Goal: Contribute content: Contribute content

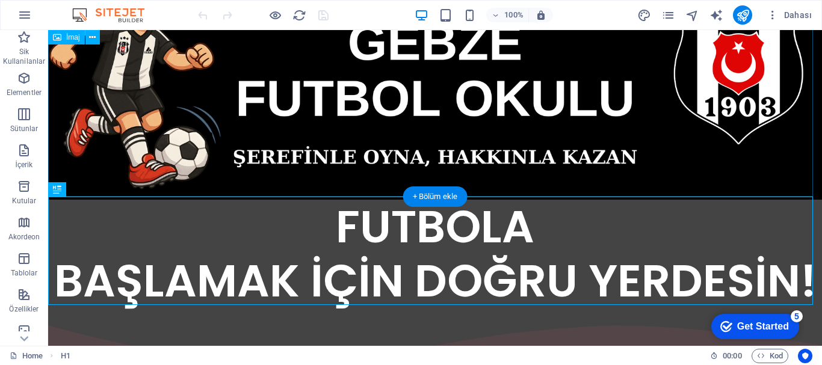
scroll to position [180, 0]
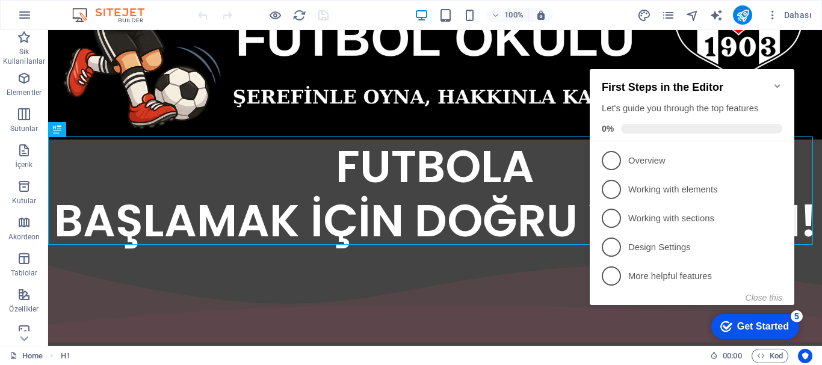
click at [778, 84] on icon "Minimize checklist" at bounding box center [776, 86] width 5 height 4
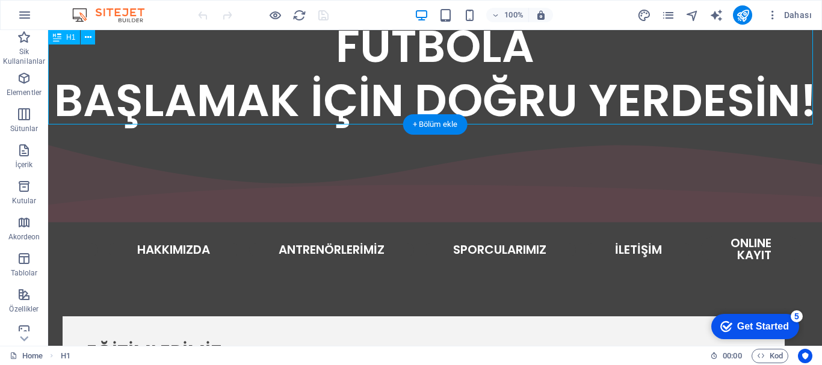
scroll to position [241, 0]
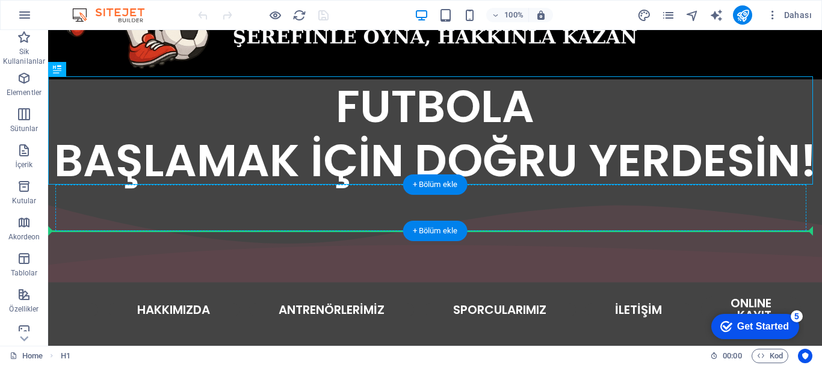
drag, startPoint x: 196, startPoint y: 107, endPoint x: 197, endPoint y: 210, distance: 102.9
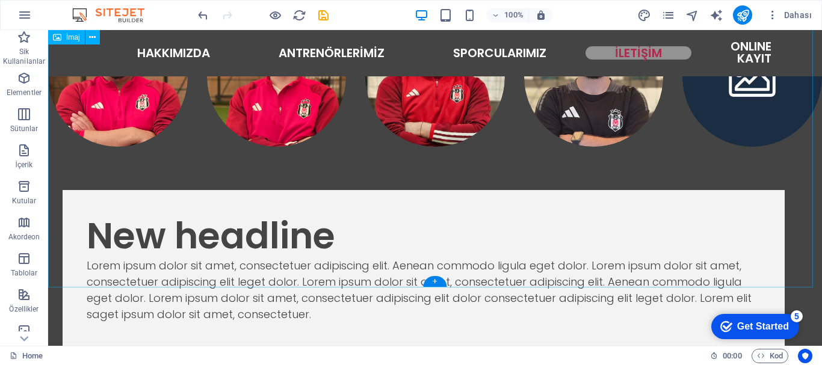
scroll to position [1327, 0]
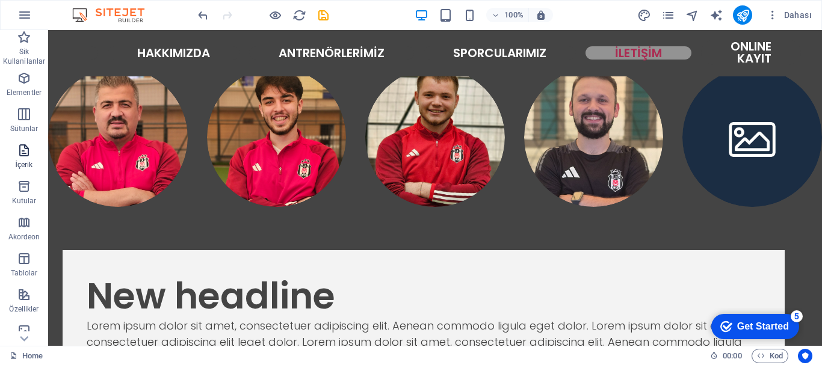
click at [23, 153] on icon "button" at bounding box center [24, 150] width 14 height 14
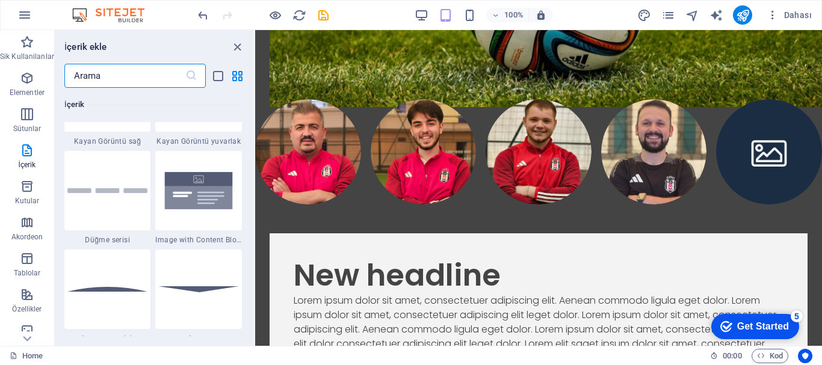
scroll to position [2827, 0]
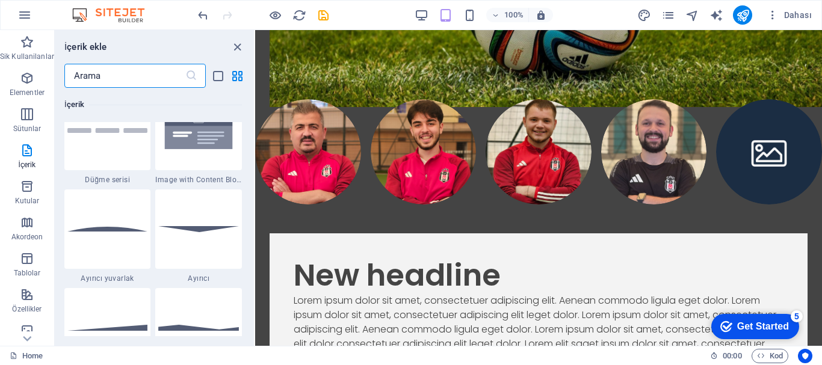
click at [125, 78] on input "text" at bounding box center [124, 76] width 121 height 24
click at [83, 70] on input "text" at bounding box center [124, 76] width 121 height 24
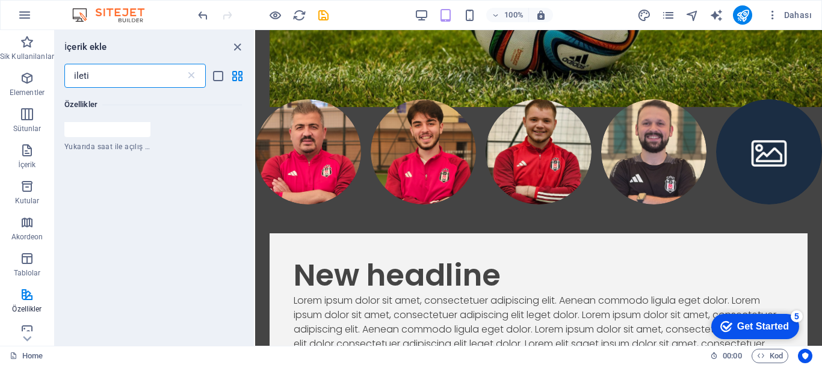
scroll to position [0, 0]
type input "i"
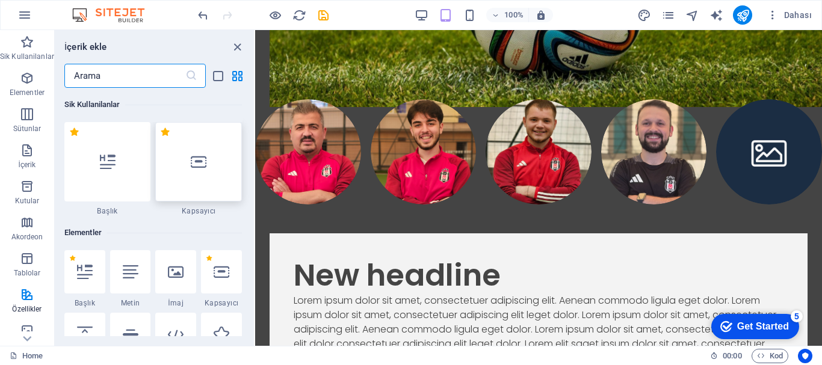
click at [198, 160] on icon at bounding box center [199, 162] width 16 height 16
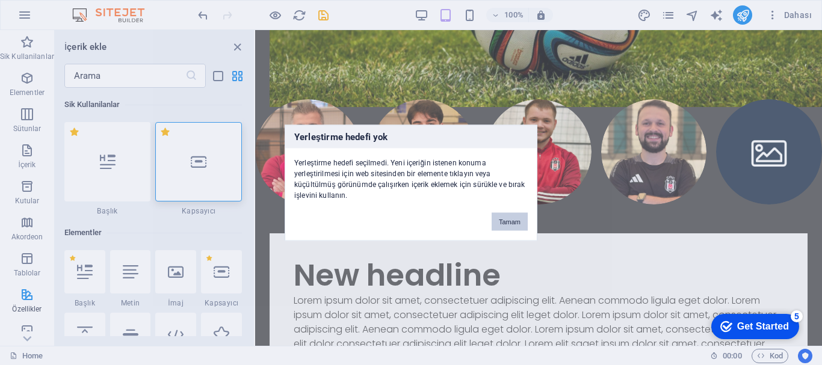
click at [497, 220] on button "Tamam" at bounding box center [510, 221] width 36 height 18
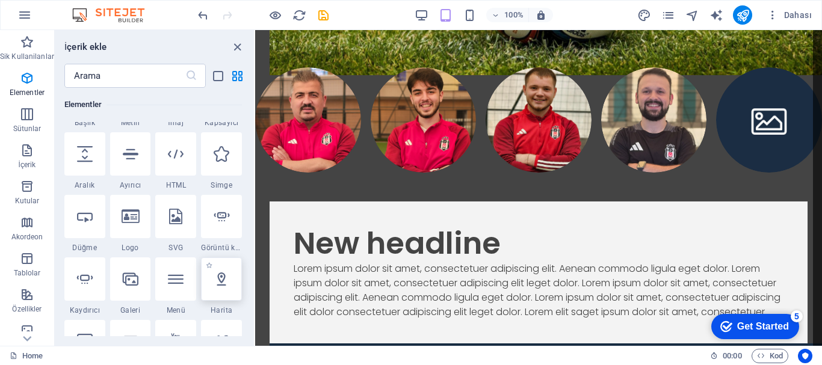
scroll to position [1283, 0]
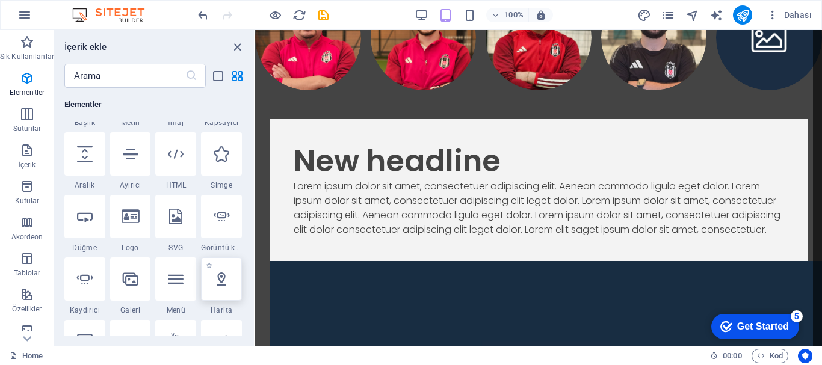
select select "1"
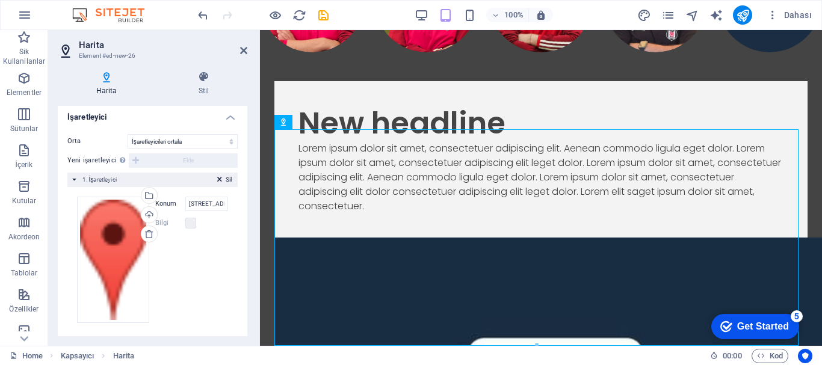
scroll to position [158, 0]
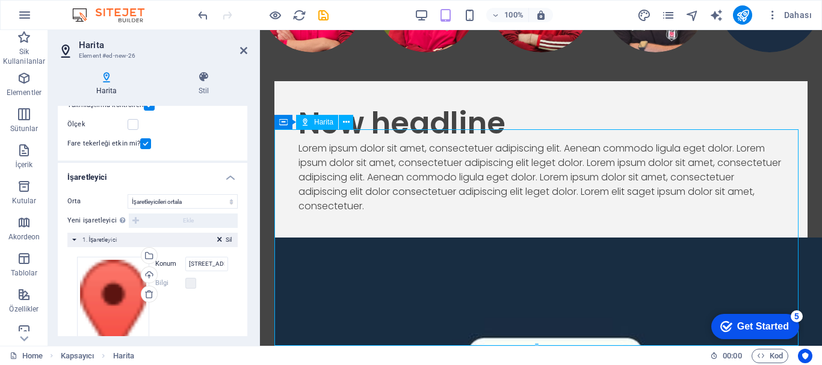
drag, startPoint x: 535, startPoint y: 221, endPoint x: 501, endPoint y: 220, distance: 34.3
click at [213, 203] on select "Ortalama İşaretleyicileri ortala İşaretleyicileri ortala ve yakınlaştır" at bounding box center [183, 201] width 110 height 14
click at [185, 174] on h4 "İşaretleyici" at bounding box center [153, 174] width 190 height 22
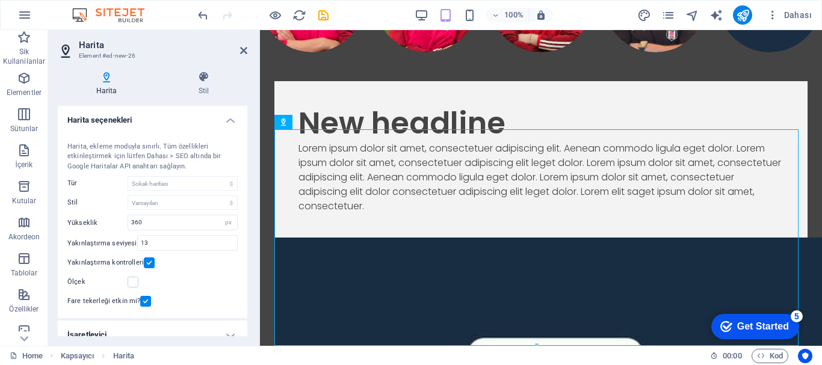
scroll to position [13, 0]
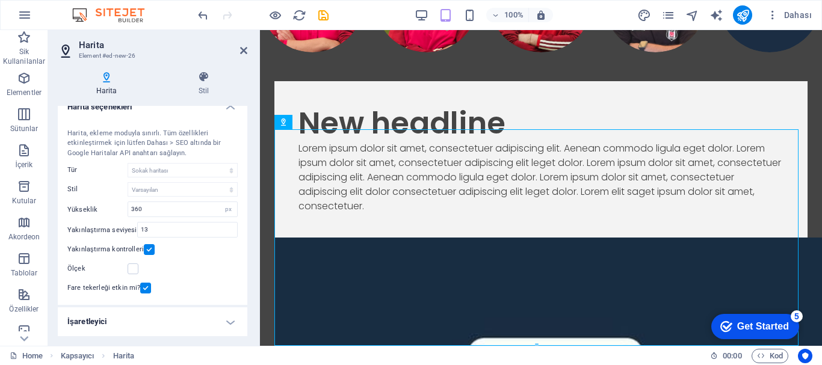
click at [224, 324] on h4 "İşaretleyici" at bounding box center [153, 321] width 190 height 29
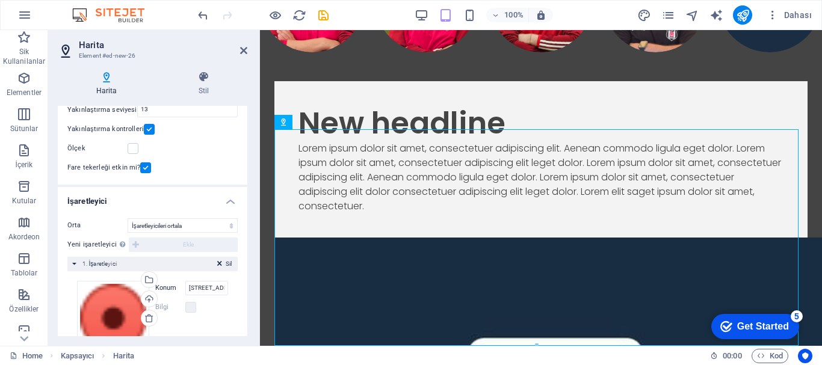
scroll to position [194, 0]
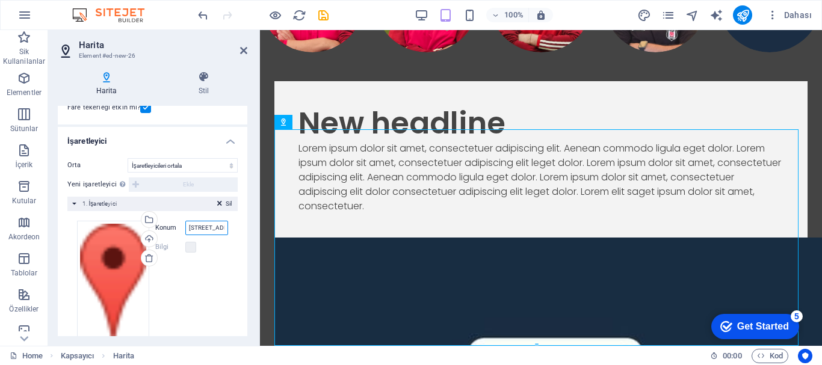
click at [221, 227] on input "Street, 12345 Berlin" at bounding box center [206, 228] width 43 height 14
drag, startPoint x: 223, startPoint y: 227, endPoint x: 180, endPoint y: 225, distance: 42.2
click at [180, 225] on div "Konum Street, 12345 Berlin" at bounding box center [191, 228] width 73 height 14
type input "n"
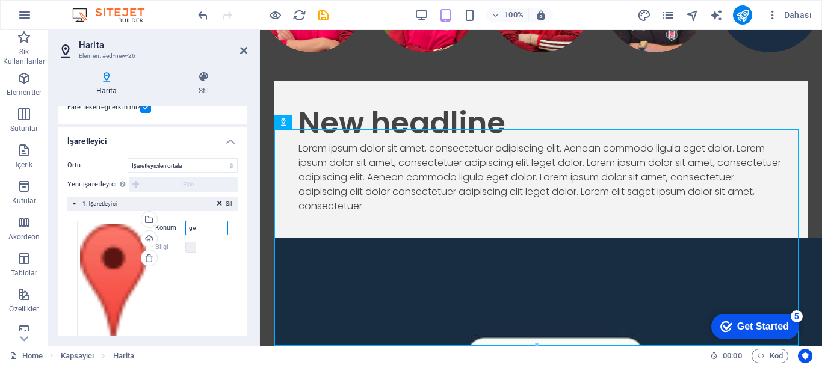
type input "g"
type input "beşiktaş gebze"
click at [242, 52] on icon at bounding box center [243, 51] width 7 height 10
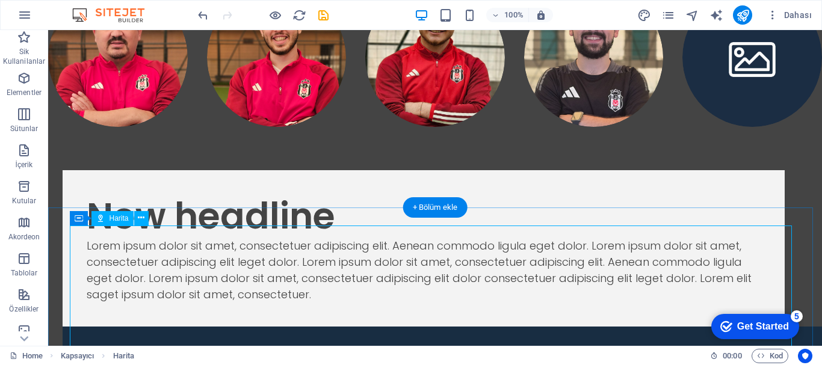
scroll to position [1567, 0]
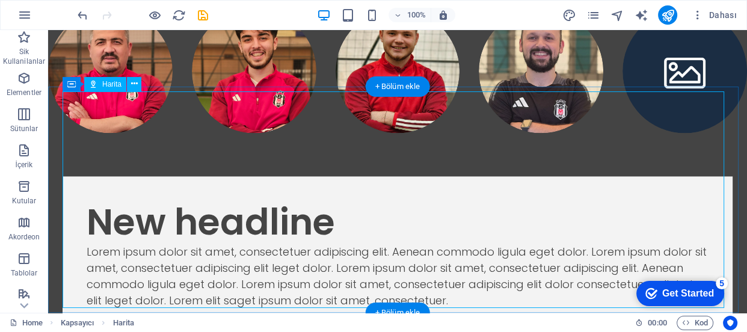
scroll to position [1606, 0]
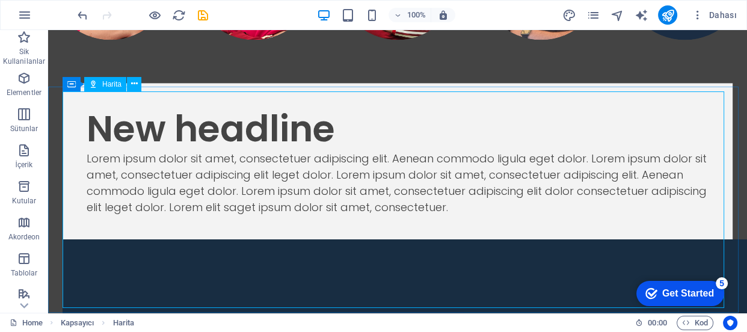
click at [115, 84] on span "Harita" at bounding box center [111, 84] width 19 height 7
click at [132, 85] on icon at bounding box center [134, 84] width 7 height 13
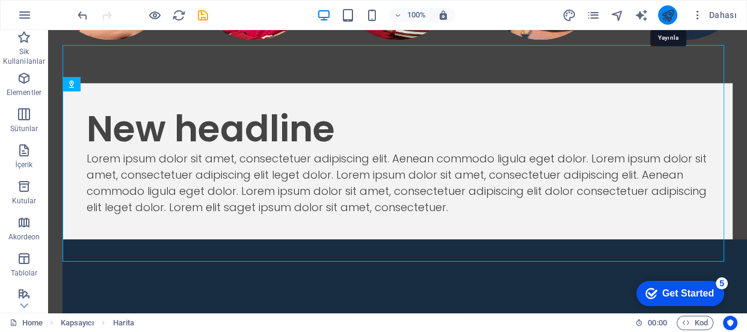
click at [668, 10] on icon "publish" at bounding box center [668, 15] width 14 height 14
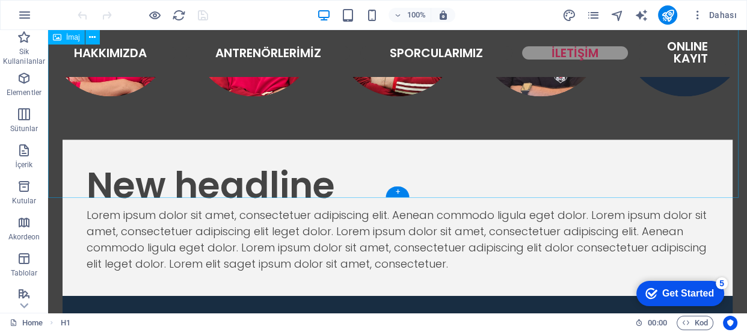
scroll to position [1606, 0]
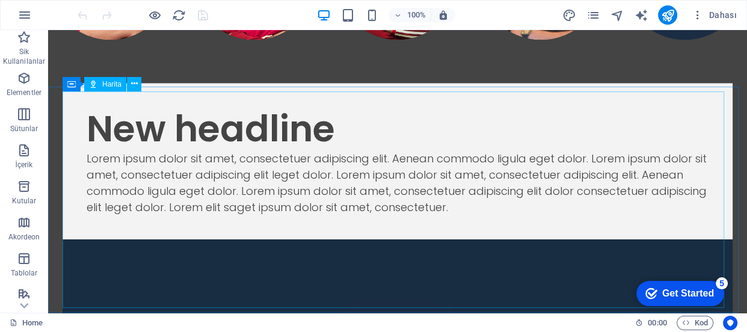
click at [106, 84] on span "Harita" at bounding box center [111, 84] width 19 height 7
click at [133, 84] on icon at bounding box center [134, 84] width 7 height 13
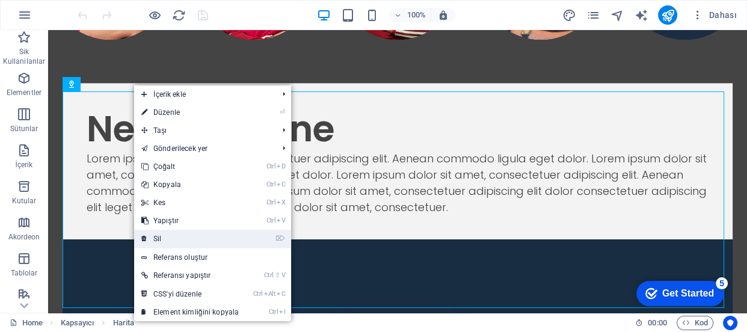
click at [168, 238] on link "⌦ Sil" at bounding box center [190, 239] width 112 height 18
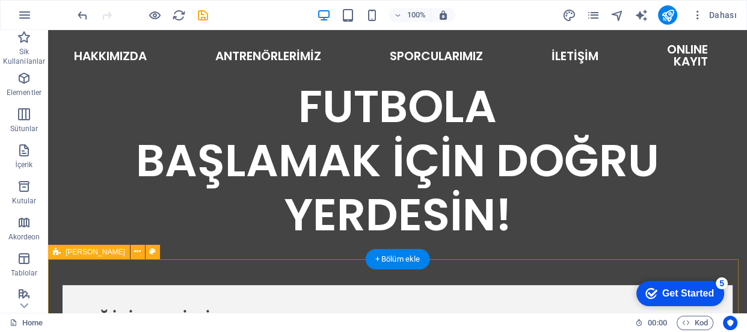
scroll to position [239, 0]
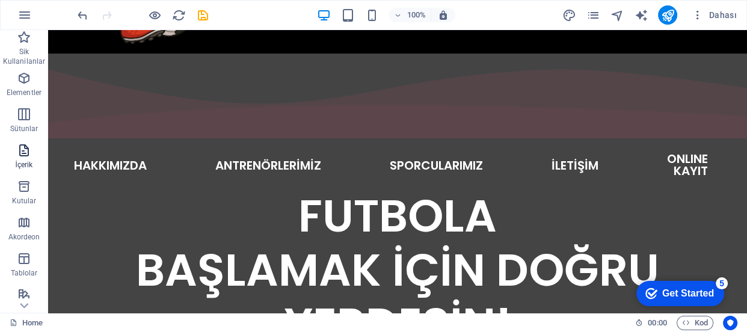
click at [23, 156] on icon "button" at bounding box center [24, 150] width 14 height 14
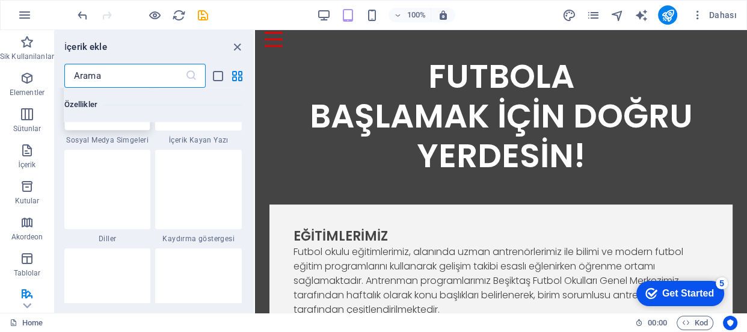
scroll to position [5495, 0]
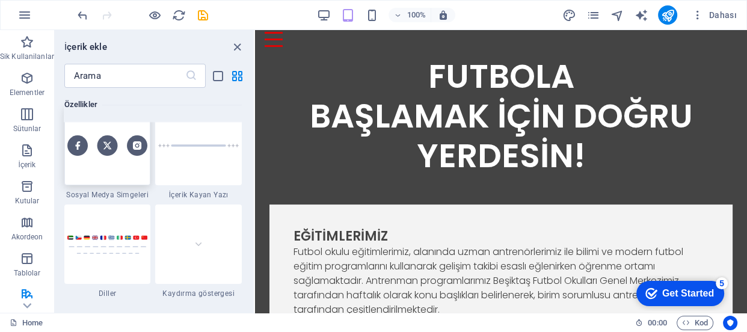
click at [108, 173] on div at bounding box center [107, 145] width 87 height 79
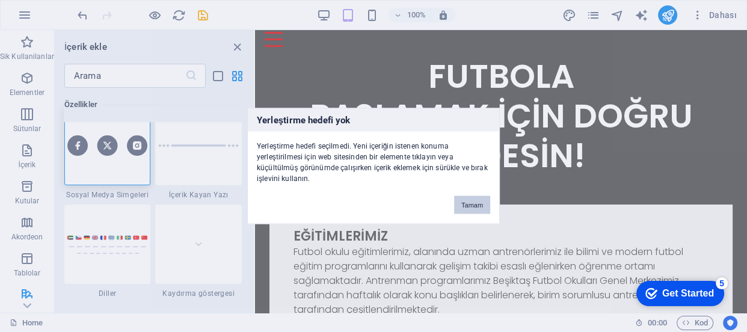
drag, startPoint x: 213, startPoint y: 174, endPoint x: 470, endPoint y: 204, distance: 258.6
click at [470, 204] on button "Tamam" at bounding box center [472, 205] width 36 height 18
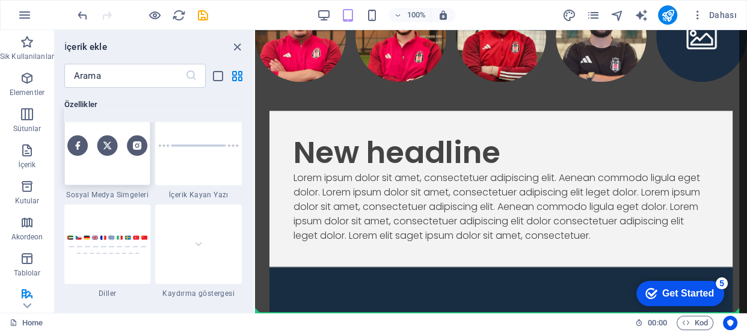
scroll to position [1400, 0]
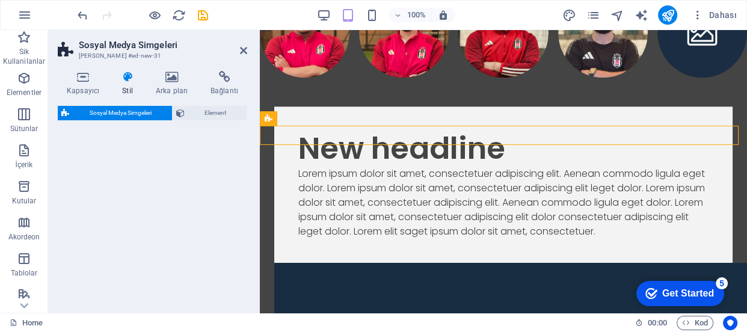
select select "rem"
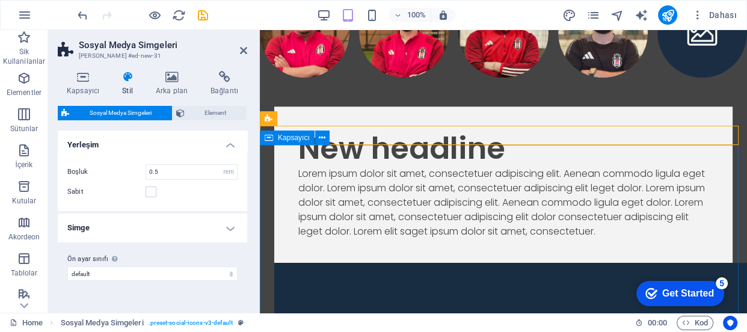
scroll to position [1388, 0]
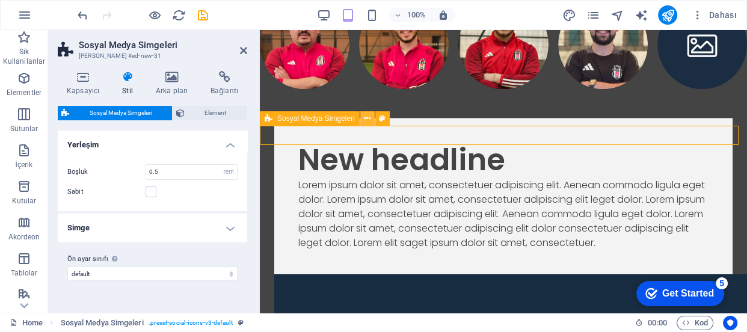
click at [369, 120] on icon at bounding box center [367, 118] width 7 height 13
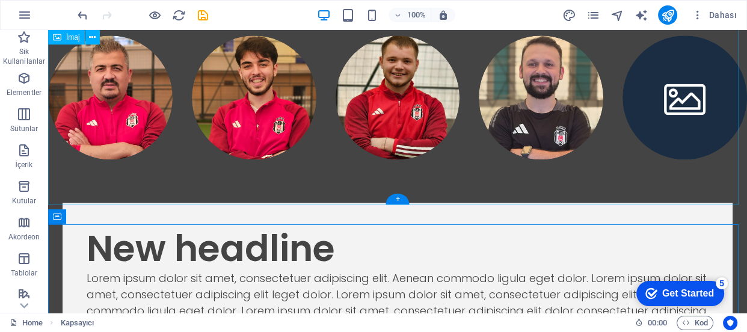
scroll to position [1488, 0]
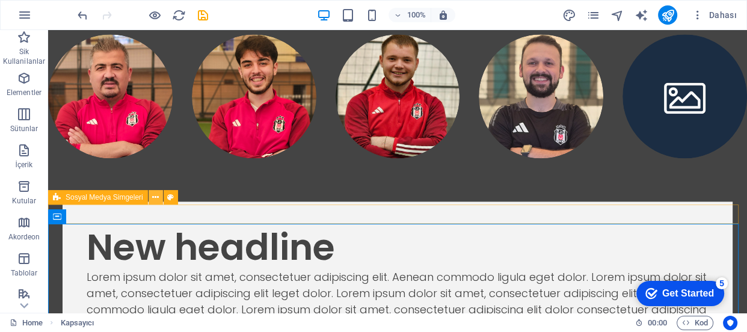
click at [155, 197] on icon at bounding box center [155, 197] width 7 height 13
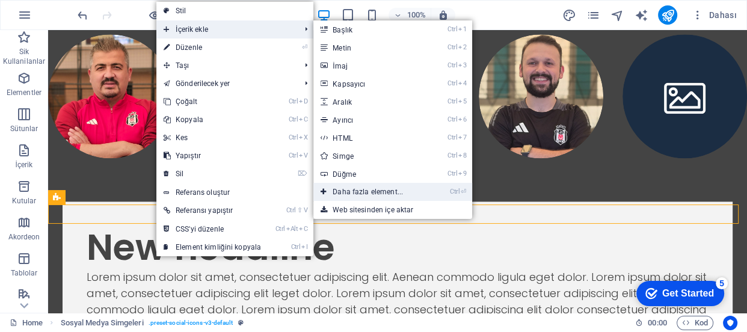
click at [377, 190] on link "Ctrl ⏎ Daha fazla element..." at bounding box center [370, 192] width 114 height 18
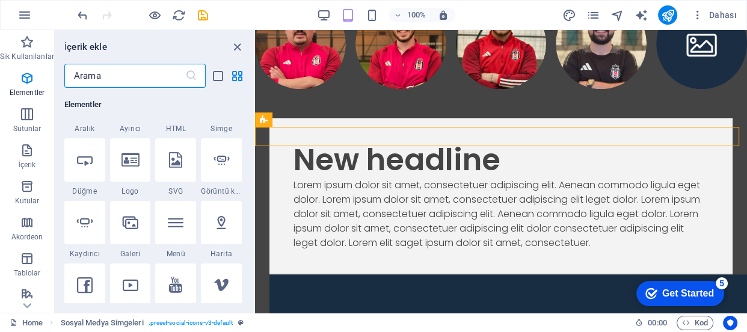
scroll to position [292, 0]
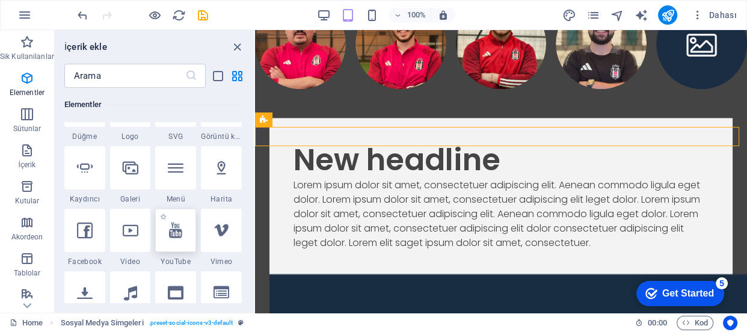
click at [174, 226] on icon at bounding box center [175, 231] width 13 height 16
select select "ar16_9"
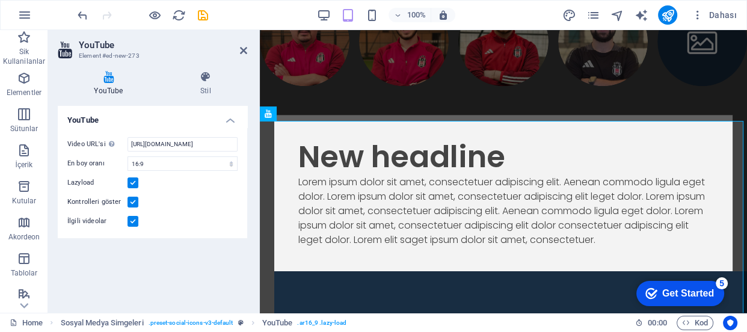
scroll to position [1388, 0]
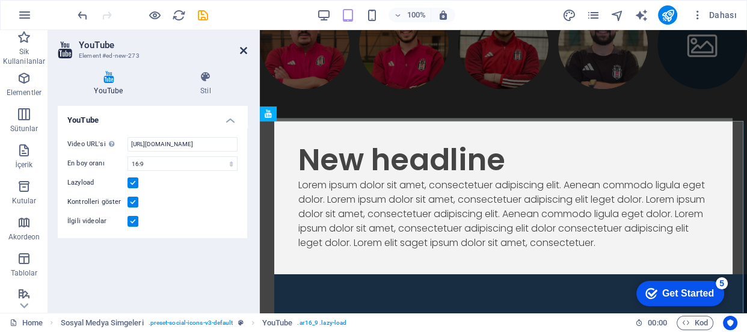
click at [241, 47] on icon at bounding box center [243, 51] width 7 height 10
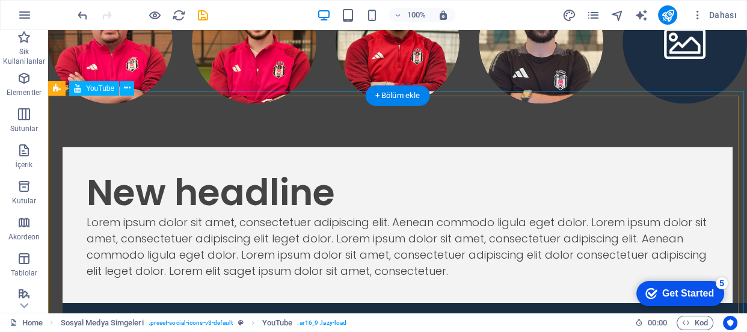
scroll to position [1597, 0]
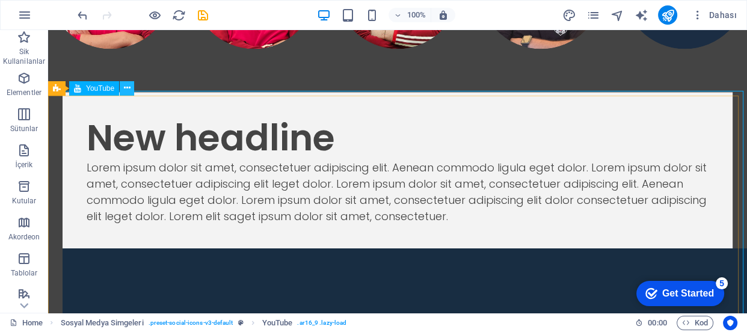
click at [126, 88] on icon at bounding box center [127, 88] width 7 height 13
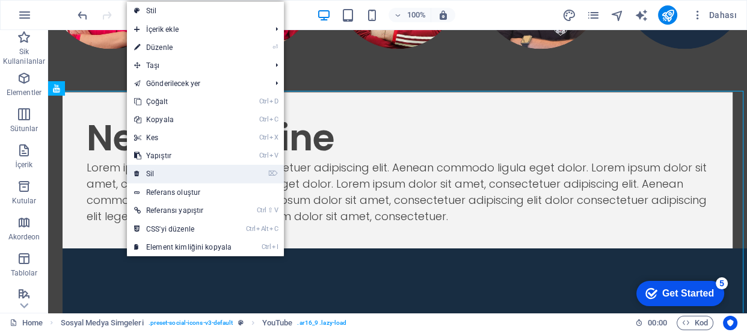
click at [179, 171] on link "⌦ Sil" at bounding box center [183, 174] width 112 height 18
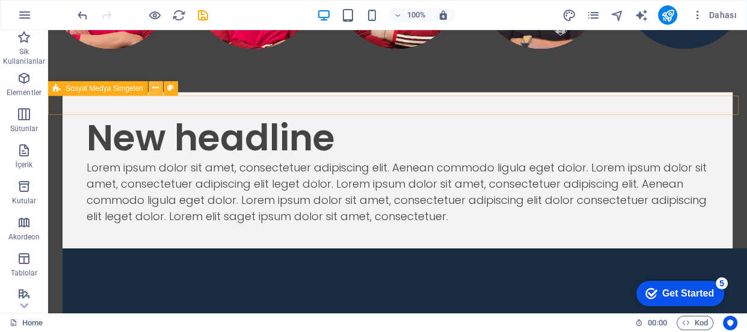
click at [156, 86] on icon at bounding box center [155, 88] width 7 height 13
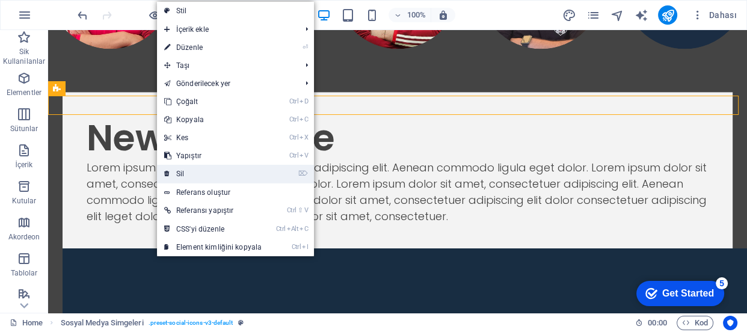
click at [189, 171] on link "⌦ Sil" at bounding box center [213, 174] width 112 height 18
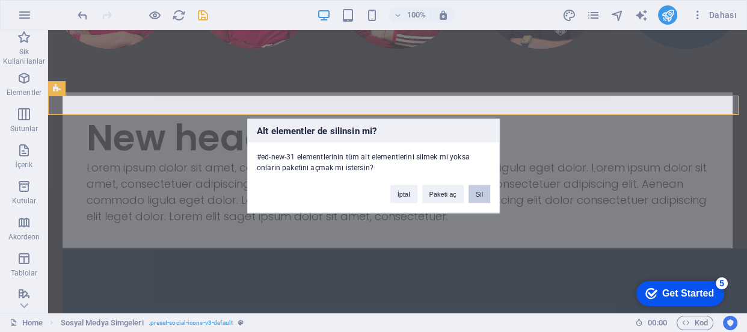
click at [476, 193] on button "Sil" at bounding box center [480, 194] width 22 height 18
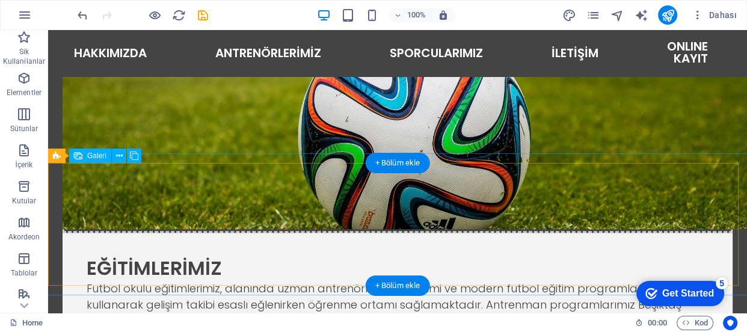
scroll to position [722, 0]
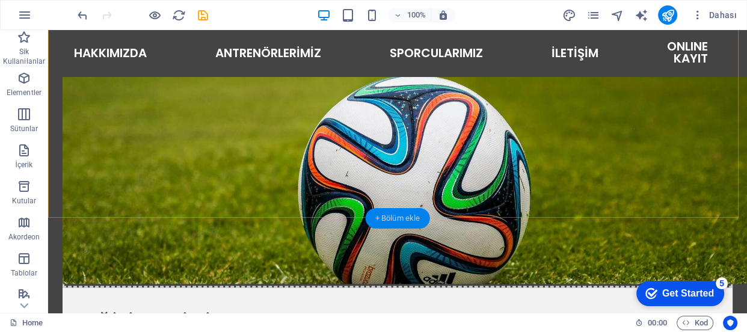
click at [407, 215] on div "+ Bölüm ekle" at bounding box center [398, 218] width 64 height 20
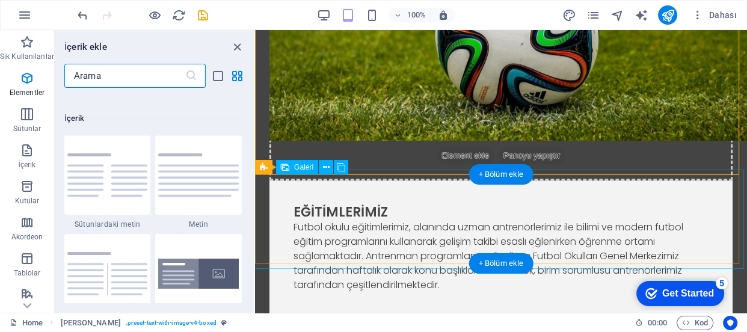
scroll to position [2104, 0]
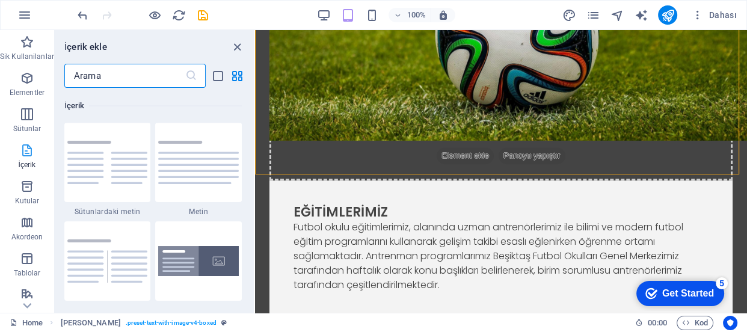
click at [22, 152] on icon "button" at bounding box center [27, 150] width 14 height 14
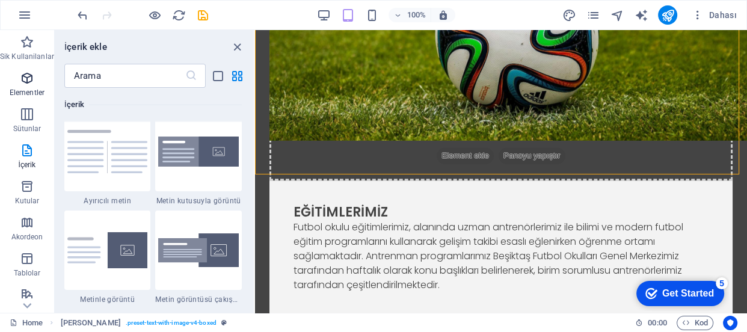
click at [22, 79] on icon "button" at bounding box center [27, 78] width 14 height 14
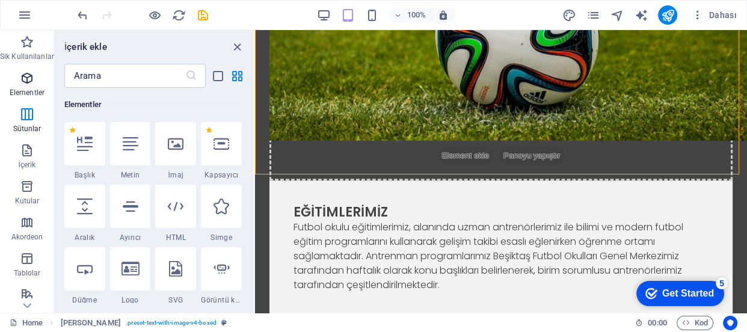
scroll to position [128, 0]
click at [87, 144] on icon at bounding box center [85, 145] width 16 height 16
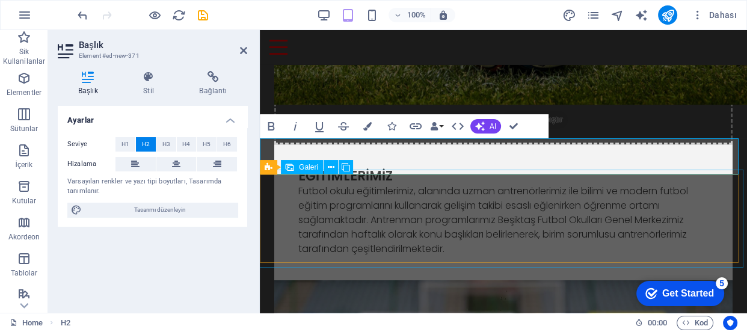
scroll to position [668, 0]
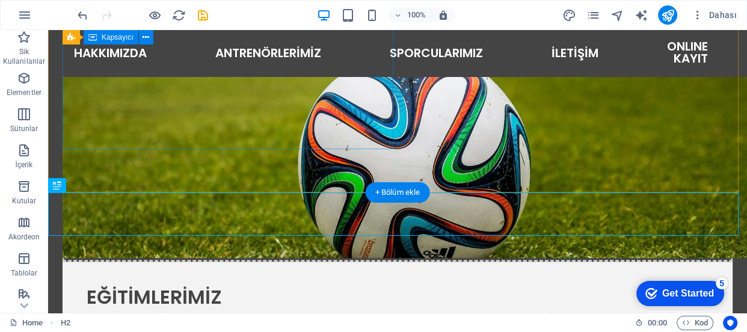
scroll to position [693, 0]
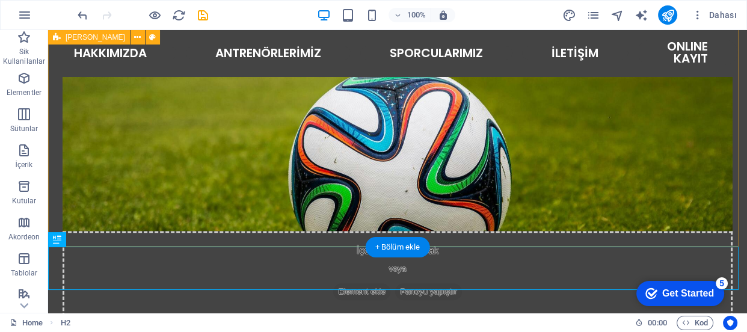
click at [153, 226] on div "EĞİTİMLERİMİZ Futbol okulu eğitimlerimiz, alanında uzman antrenörlerimiz ile bi…" at bounding box center [397, 317] width 699 height 932
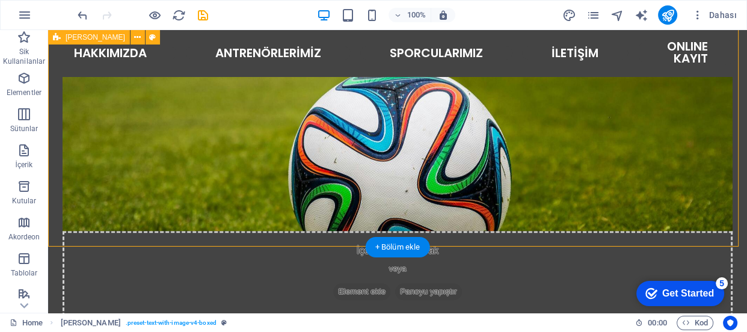
click at [153, 226] on div "EĞİTİMLERİMİZ Futbol okulu eğitimlerimiz, alanında uzman antrenörlerimiz ile bi…" at bounding box center [397, 317] width 699 height 932
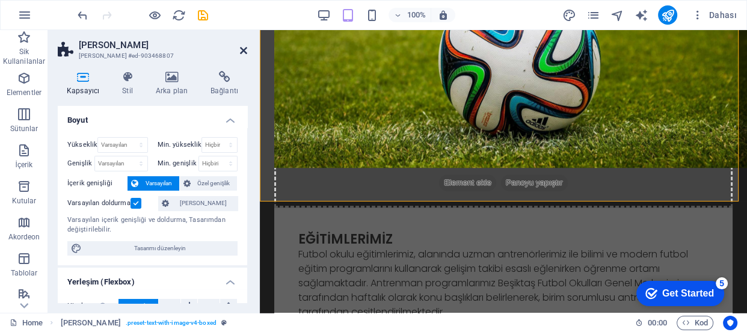
click at [243, 50] on icon at bounding box center [243, 51] width 7 height 10
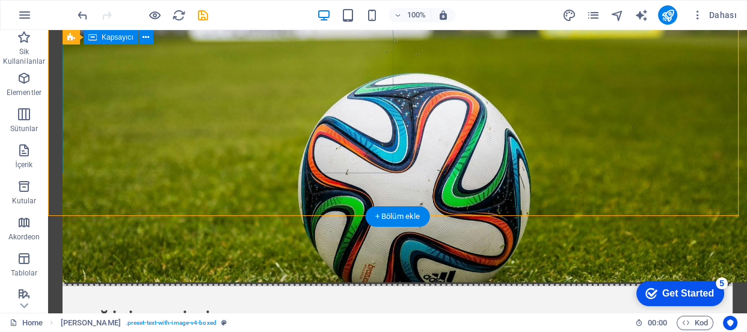
scroll to position [880, 0]
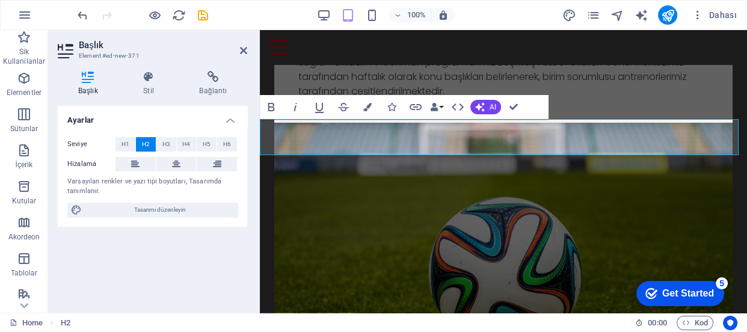
scroll to position [741, 0]
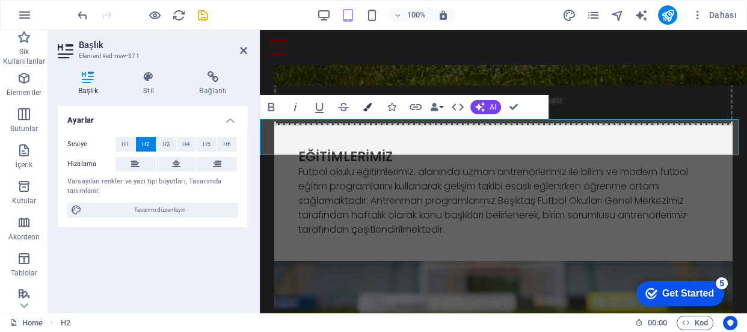
click at [367, 106] on icon "button" at bounding box center [367, 107] width 8 height 8
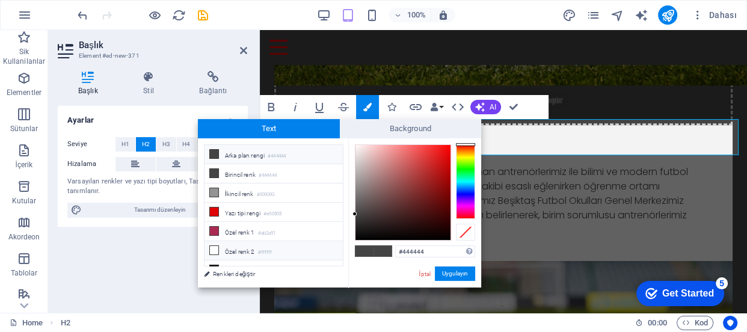
click at [212, 249] on icon at bounding box center [214, 250] width 8 height 8
type input "#ffffff"
click at [212, 249] on icon at bounding box center [214, 250] width 8 height 8
click at [454, 270] on button "Uygulayın" at bounding box center [455, 274] width 40 height 14
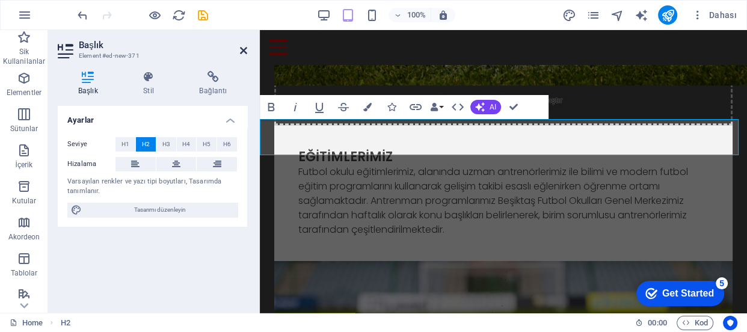
click at [243, 48] on icon at bounding box center [243, 51] width 7 height 10
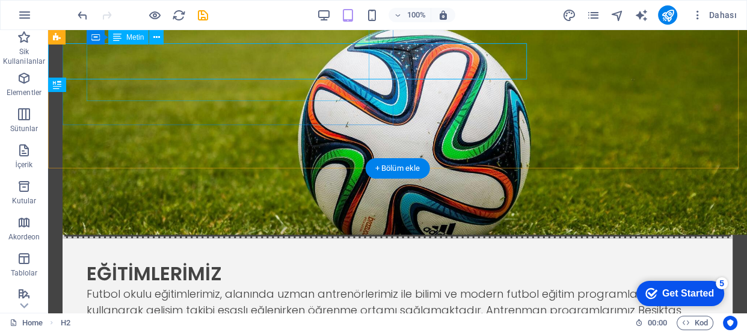
scroll to position [818, 0]
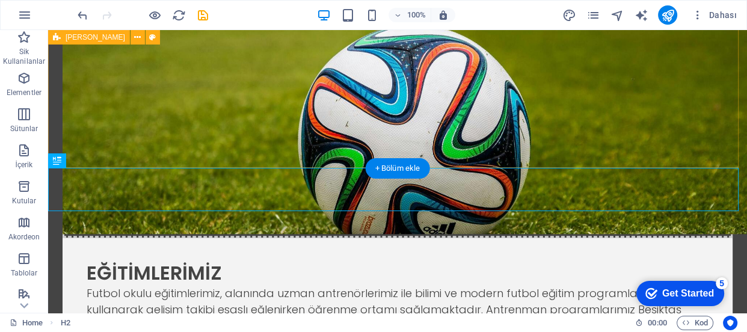
click at [473, 144] on div "EĞİTİMLERİMİZ Futbol okulu eğitimlerimiz, alanında uzman antrenörlerimiz ile bi…" at bounding box center [397, 238] width 699 height 932
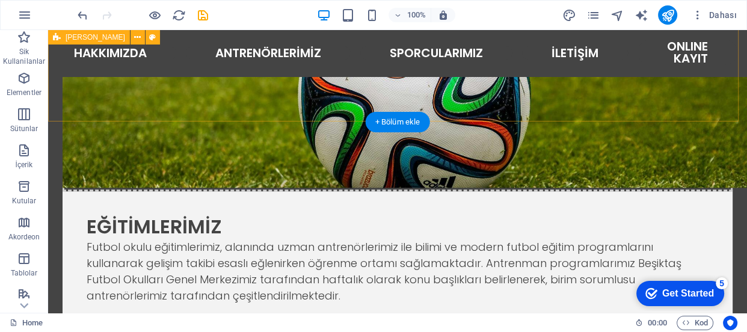
click at [667, 103] on div "EĞİTİMLERİMİZ Futbol okulu eğitimlerimiz, alanında uzman antrenörlerimiz ile bi…" at bounding box center [397, 192] width 699 height 932
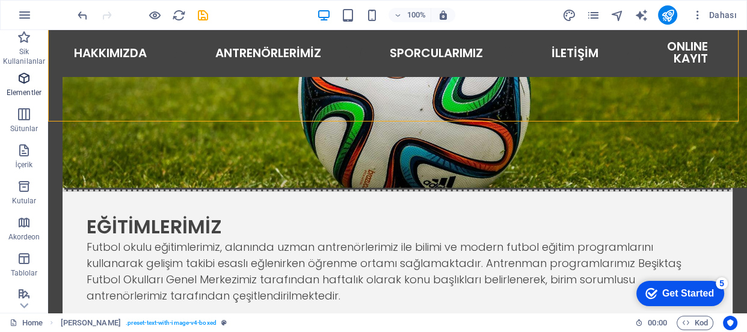
click at [18, 81] on icon "button" at bounding box center [24, 78] width 14 height 14
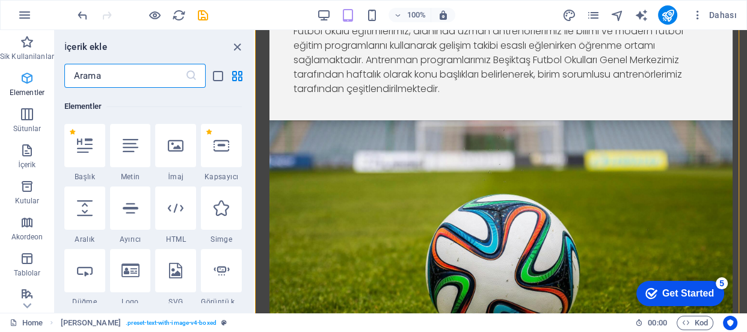
scroll to position [128, 0]
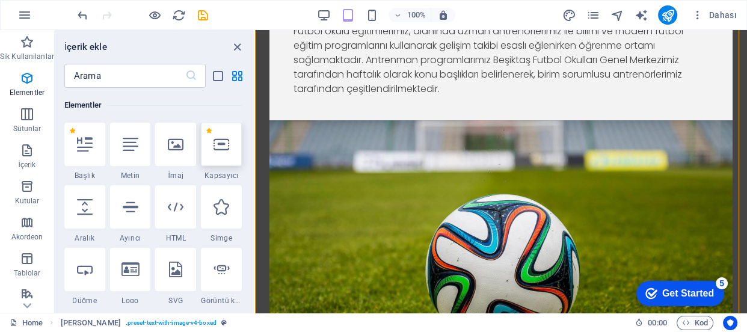
click at [223, 146] on icon at bounding box center [222, 145] width 16 height 16
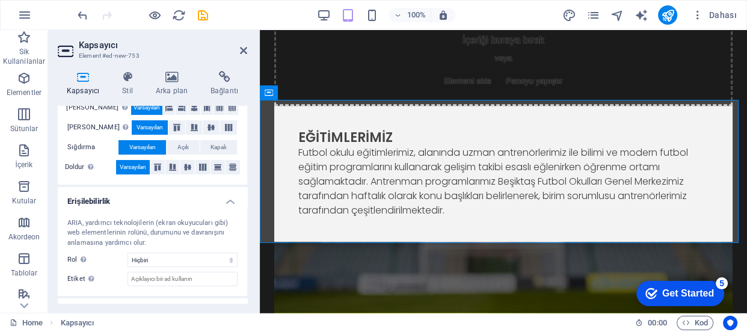
scroll to position [268, 0]
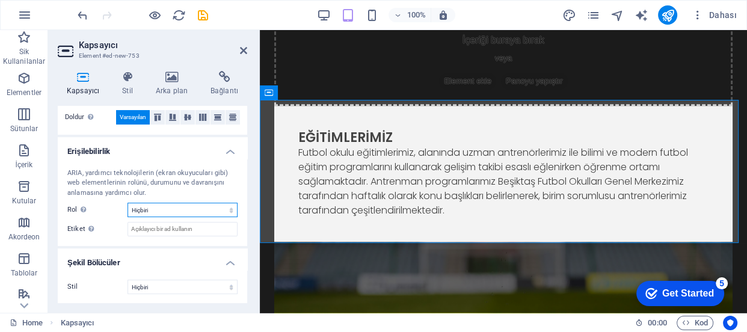
click at [214, 206] on select "Hiçbiri Alert Alt Bigi Article Banner Comment Complementary Dialog Marquee Pres…" at bounding box center [183, 210] width 110 height 14
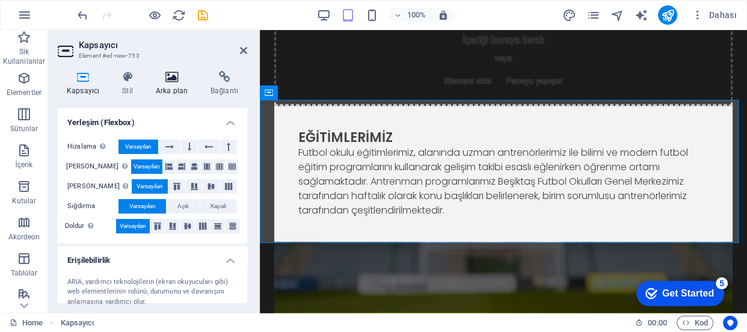
click at [172, 81] on icon at bounding box center [172, 77] width 50 height 12
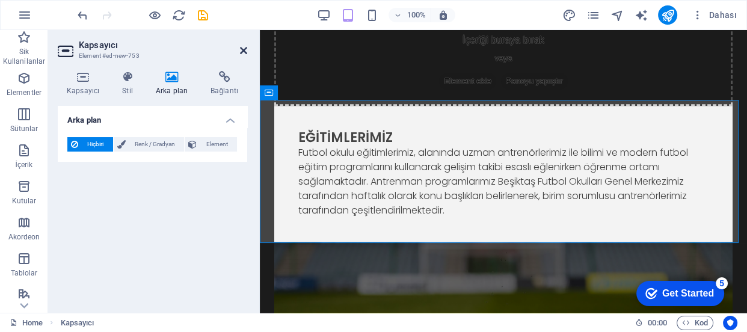
click at [242, 51] on icon at bounding box center [243, 51] width 7 height 10
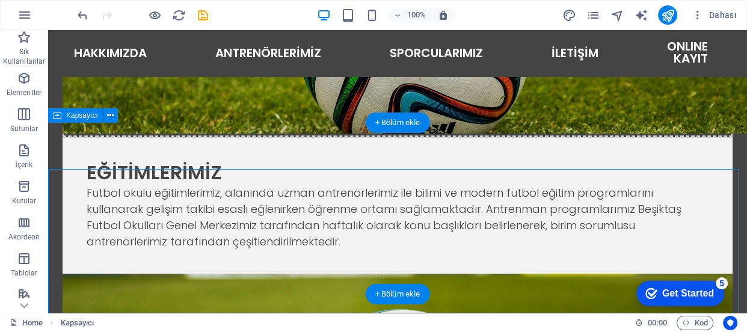
scroll to position [818, 0]
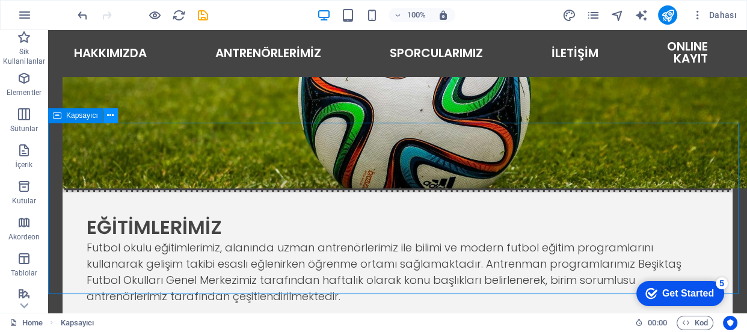
click at [111, 114] on icon at bounding box center [110, 115] width 7 height 13
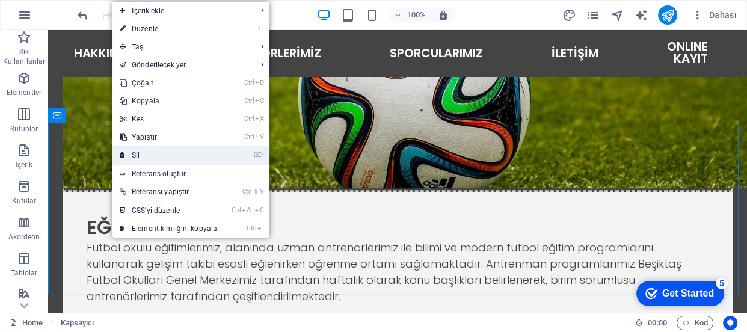
click at [137, 150] on link "⌦ Sil" at bounding box center [168, 155] width 112 height 18
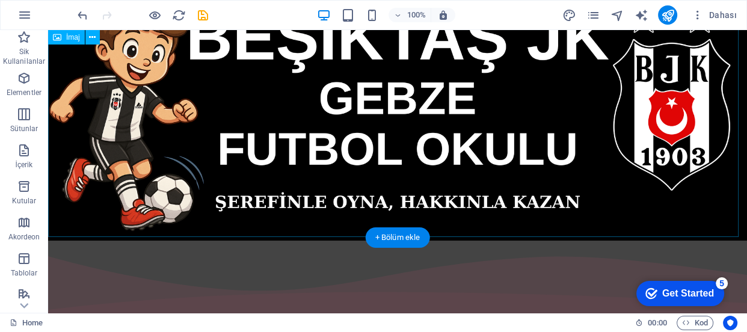
scroll to position [216, 0]
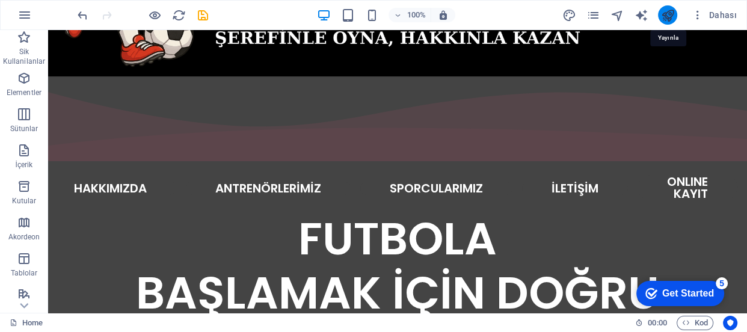
click at [668, 13] on icon "publish" at bounding box center [668, 15] width 14 height 14
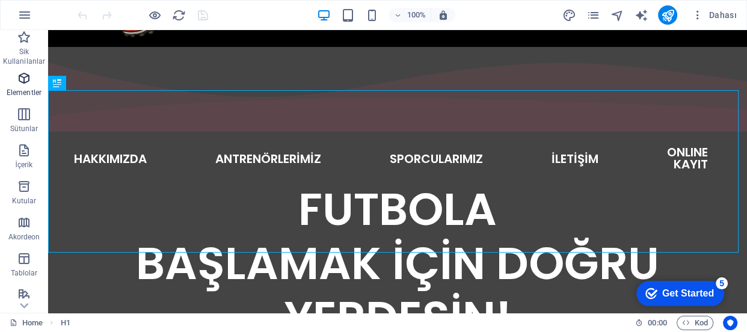
click at [23, 81] on icon "button" at bounding box center [24, 78] width 14 height 14
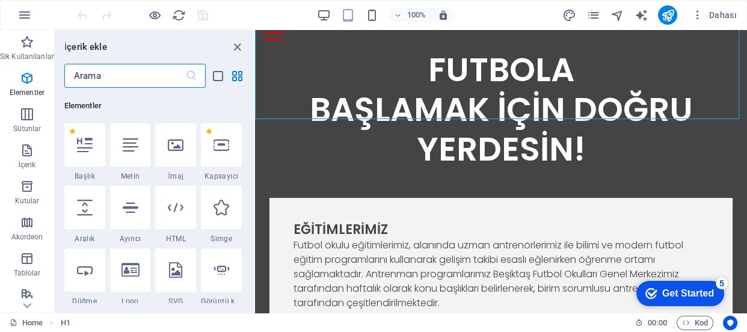
scroll to position [128, 0]
click at [126, 78] on input "text" at bounding box center [124, 76] width 121 height 24
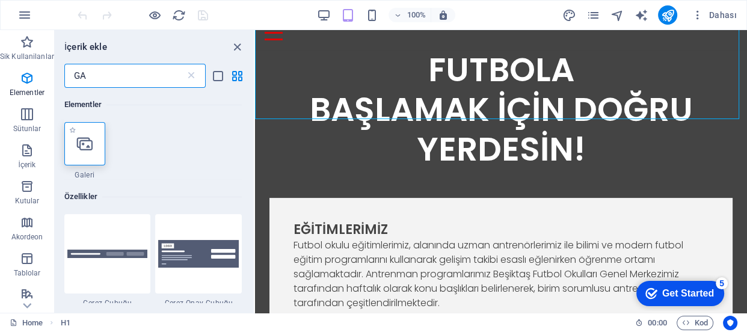
type input "GA"
click at [78, 146] on icon at bounding box center [85, 144] width 16 height 16
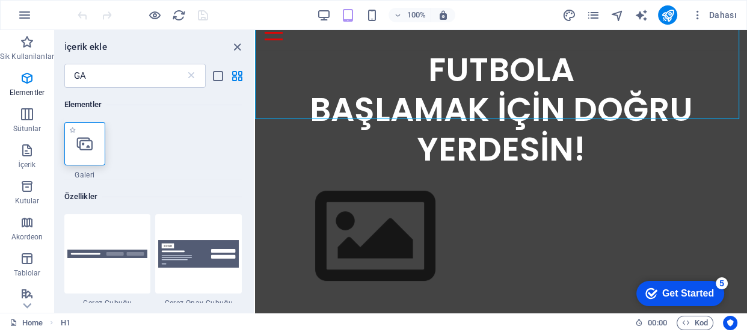
select select "4"
select select "%"
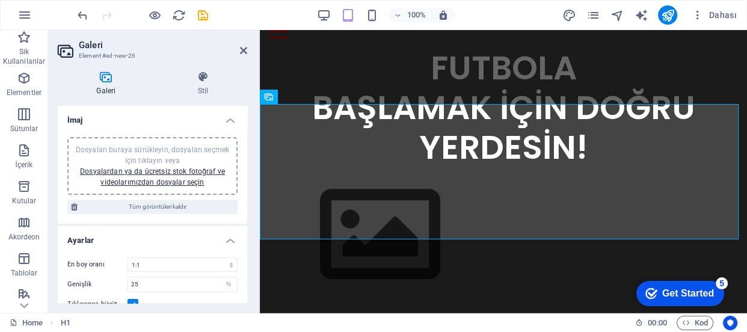
scroll to position [259, 0]
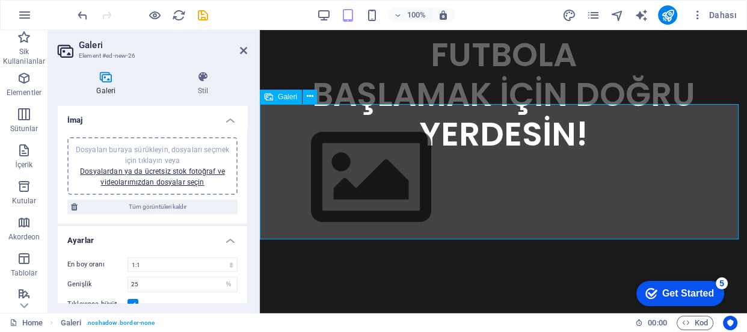
drag, startPoint x: 303, startPoint y: 144, endPoint x: 298, endPoint y: 150, distance: 8.1
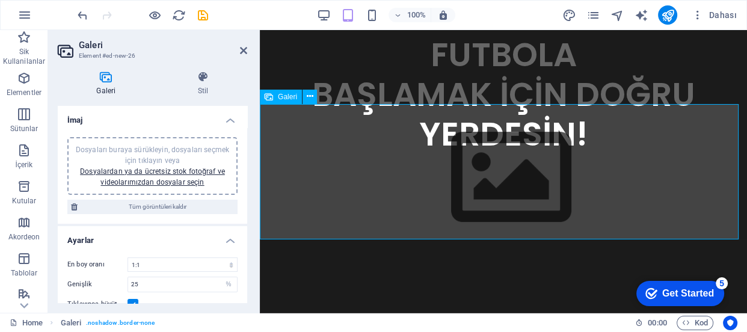
drag, startPoint x: 346, startPoint y: 159, endPoint x: 477, endPoint y: 164, distance: 131.3
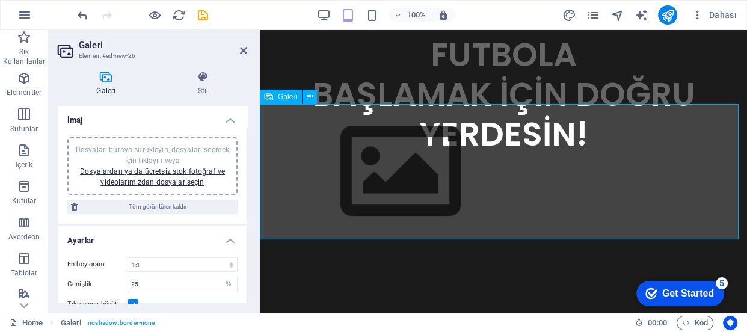
drag, startPoint x: 352, startPoint y: 161, endPoint x: 505, endPoint y: 162, distance: 153.4
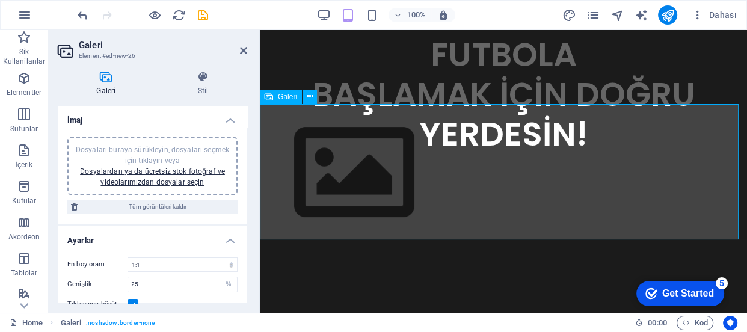
drag, startPoint x: 389, startPoint y: 168, endPoint x: 344, endPoint y: 165, distance: 45.8
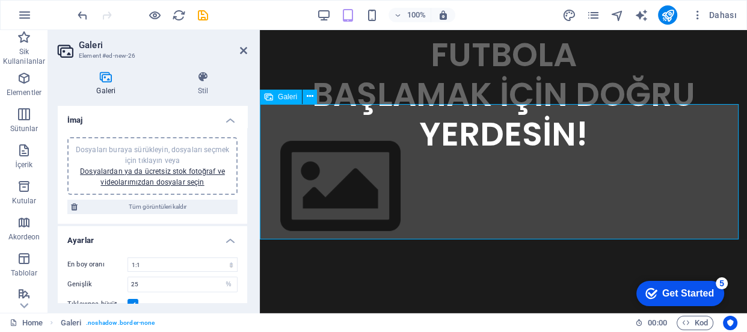
drag, startPoint x: 361, startPoint y: 170, endPoint x: 319, endPoint y: 186, distance: 44.4
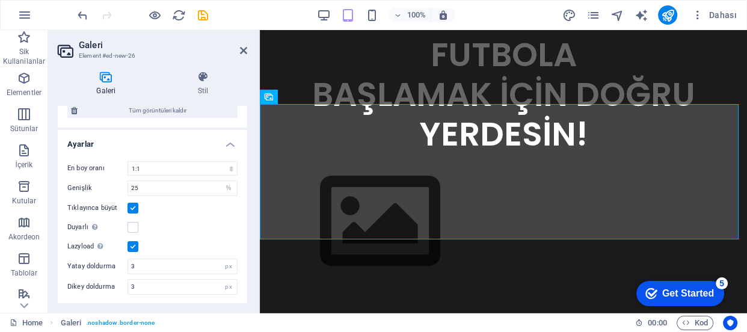
scroll to position [0, 0]
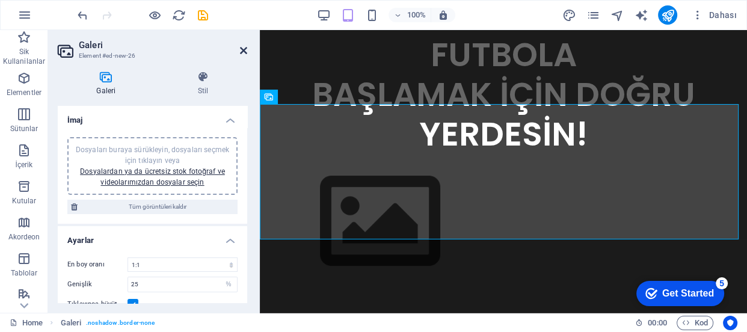
click at [247, 48] on icon at bounding box center [243, 51] width 7 height 10
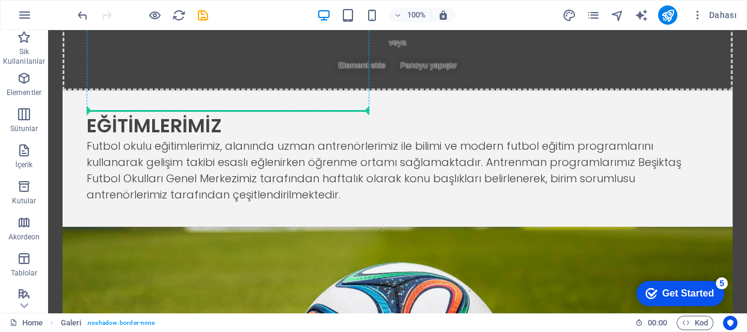
scroll to position [1176, 0]
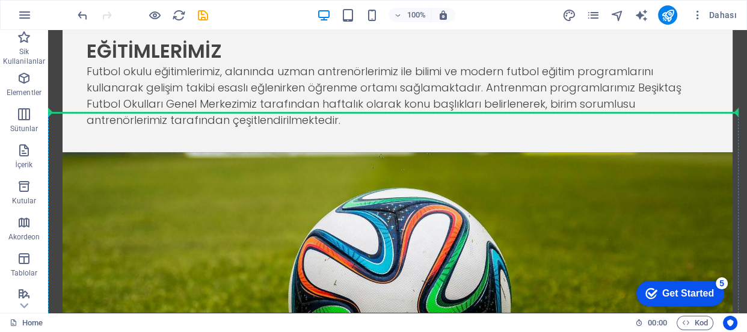
drag, startPoint x: 303, startPoint y: 104, endPoint x: 298, endPoint y: 168, distance: 64.6
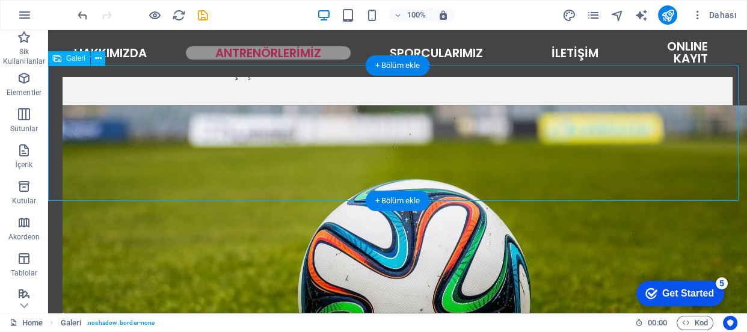
scroll to position [986, 0]
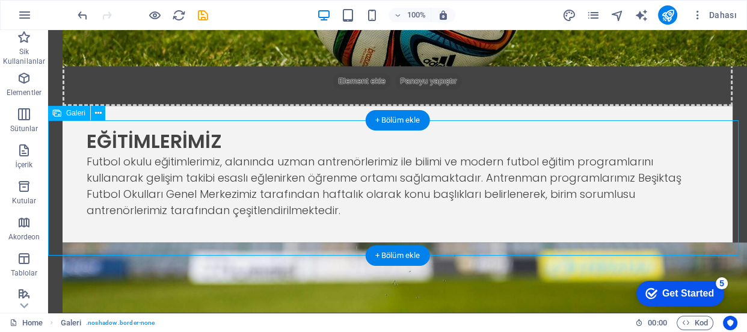
select select "4"
select select "%"
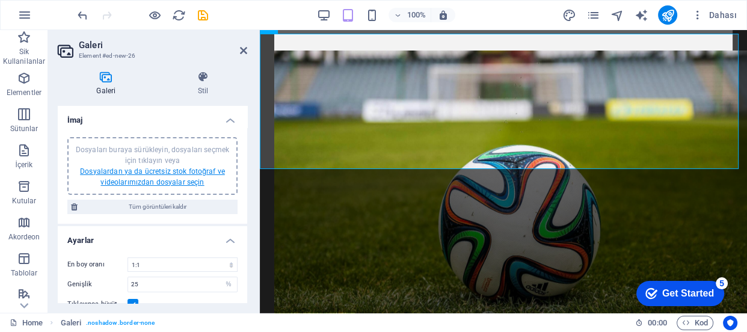
click at [167, 174] on link "Dosyalardan ya da ücretsiz stok fotoğraf ve videolarımızdan dosyalar seçin" at bounding box center [152, 176] width 145 height 19
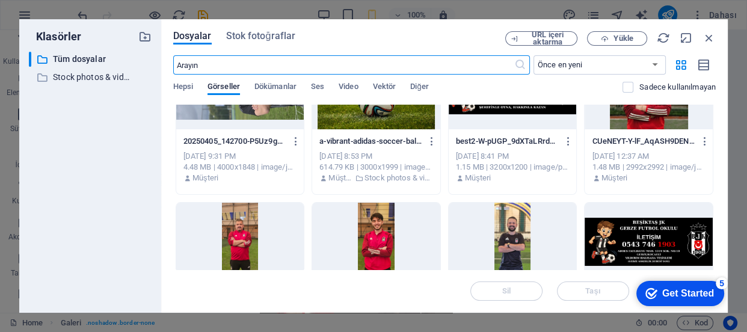
scroll to position [0, 0]
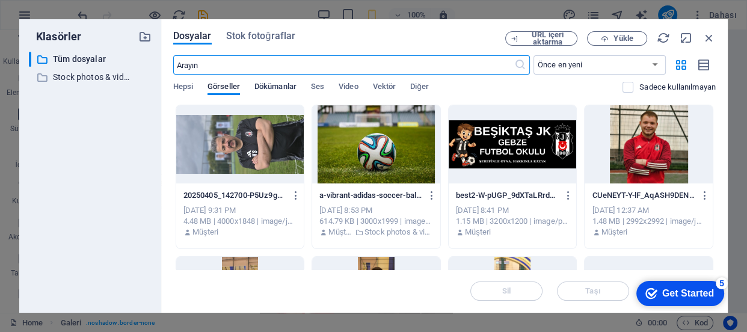
click at [276, 85] on span "Dökümanlar" at bounding box center [275, 87] width 42 height 17
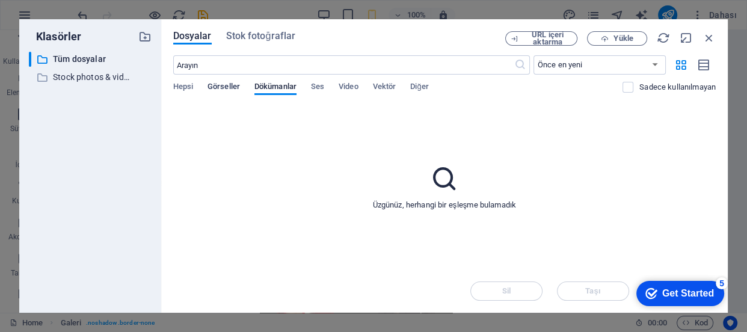
click at [234, 85] on span "Görseller" at bounding box center [224, 87] width 32 height 17
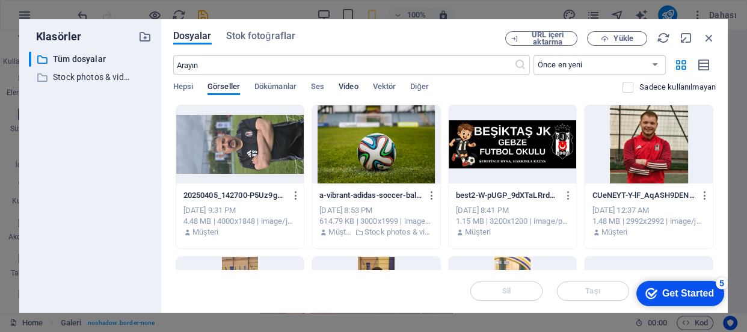
click at [348, 87] on span "Video" at bounding box center [348, 87] width 19 height 17
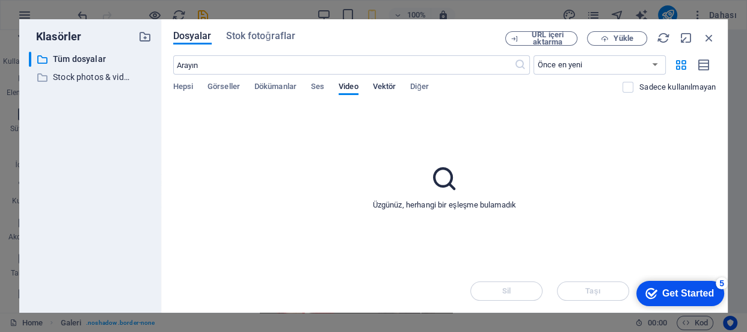
click at [392, 85] on span "Vektör" at bounding box center [384, 87] width 23 height 17
click at [421, 85] on span "Diğer" at bounding box center [419, 87] width 19 height 17
click at [262, 32] on span "Stok fotoğraflar" at bounding box center [261, 36] width 70 height 14
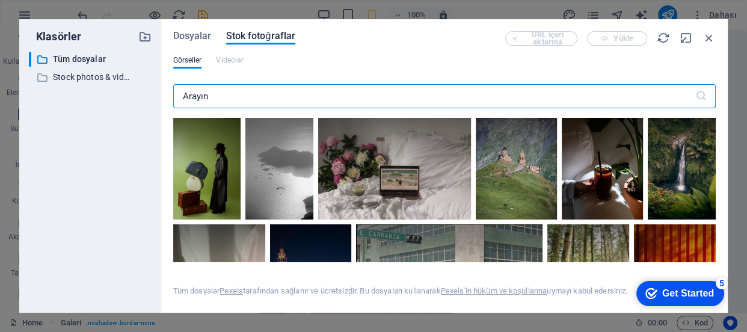
click at [251, 102] on input "text" at bounding box center [434, 96] width 522 height 24
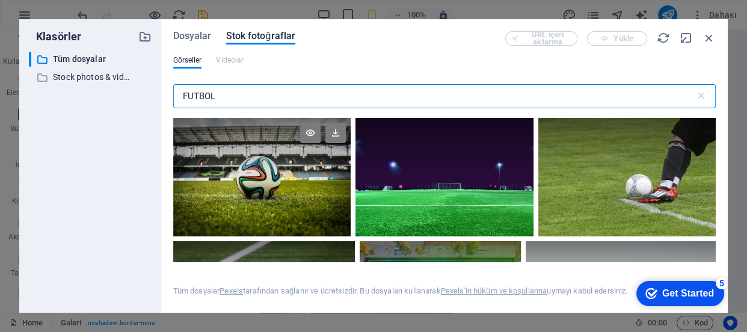
type input "FUTBOL"
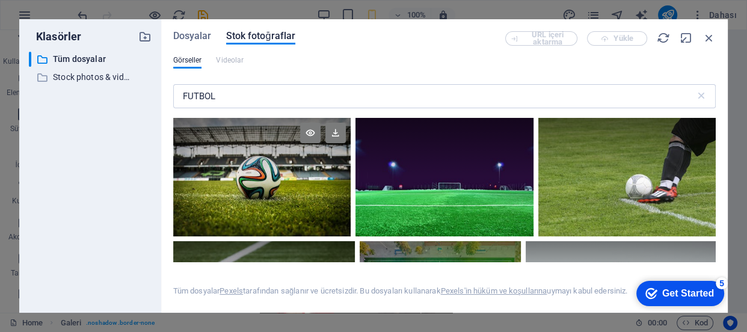
click at [283, 154] on div at bounding box center [261, 147] width 177 height 59
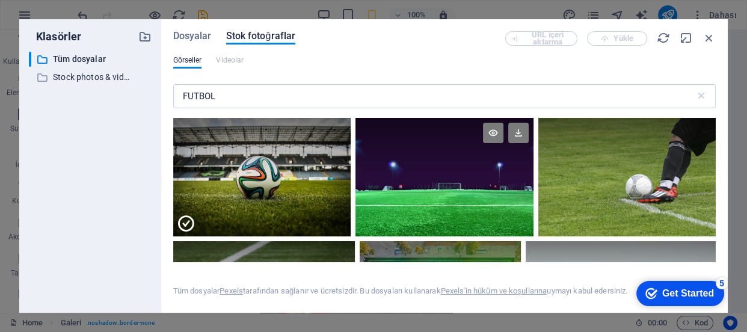
click at [430, 168] on div at bounding box center [445, 147] width 178 height 59
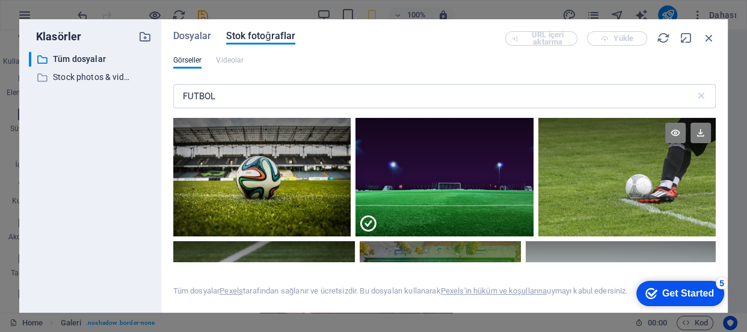
click at [615, 187] on div at bounding box center [626, 177] width 177 height 119
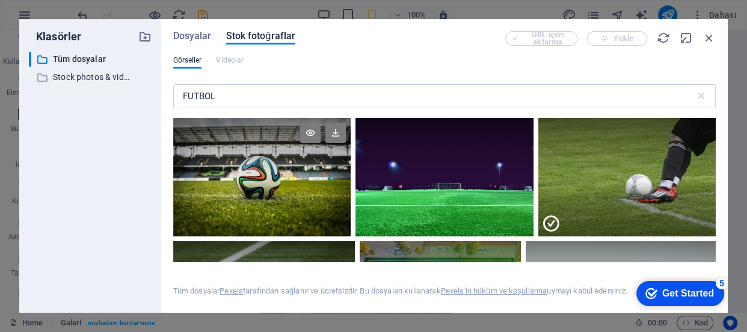
click at [292, 200] on div at bounding box center [261, 177] width 177 height 119
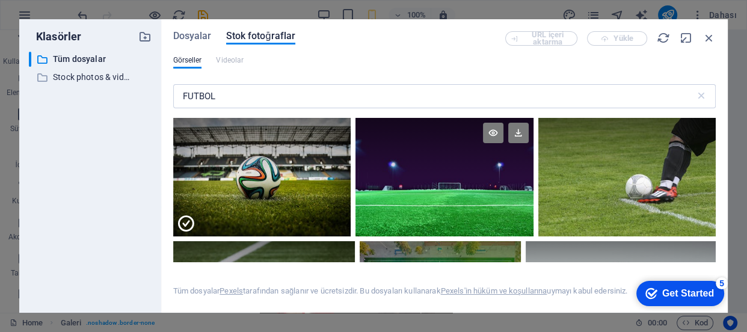
click at [391, 199] on div at bounding box center [445, 177] width 178 height 119
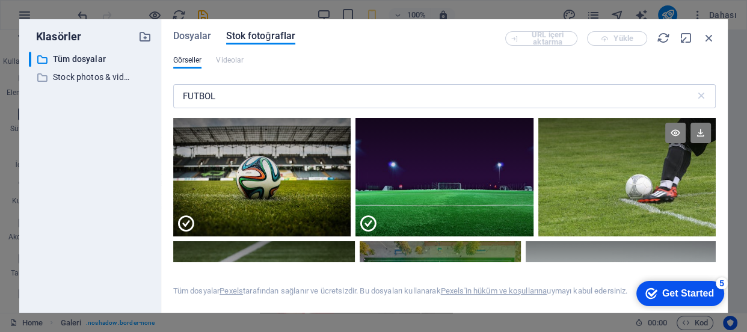
click at [560, 193] on div at bounding box center [626, 177] width 177 height 119
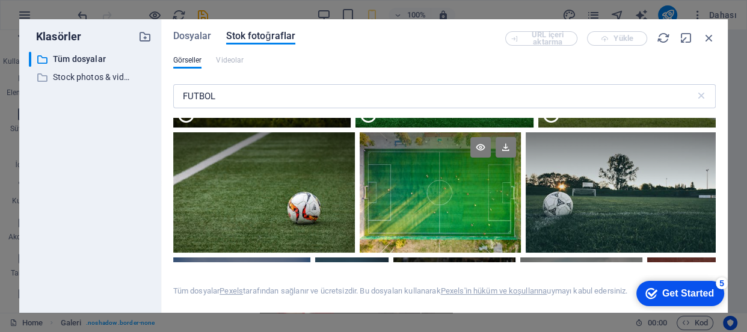
scroll to position [164, 0]
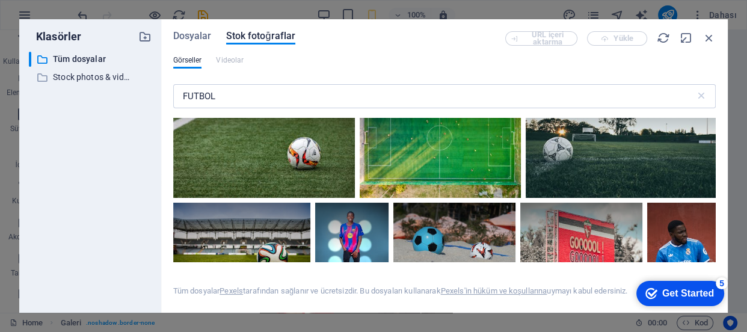
click at [324, 174] on div at bounding box center [264, 138] width 182 height 120
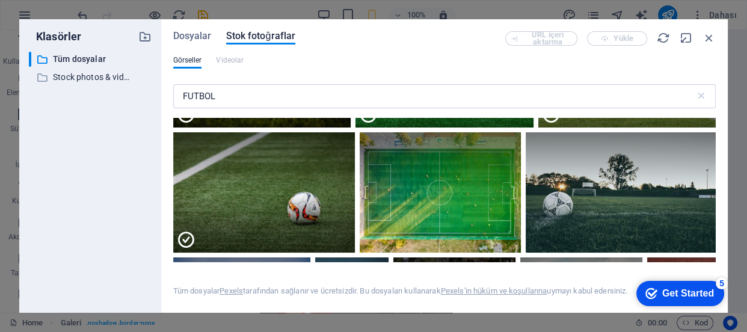
scroll to position [0, 0]
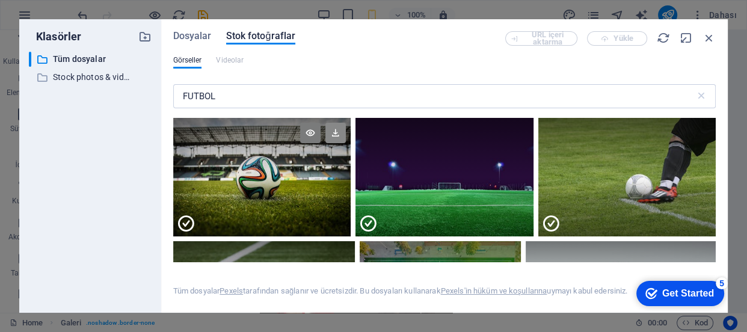
click at [334, 133] on icon at bounding box center [335, 133] width 20 height 20
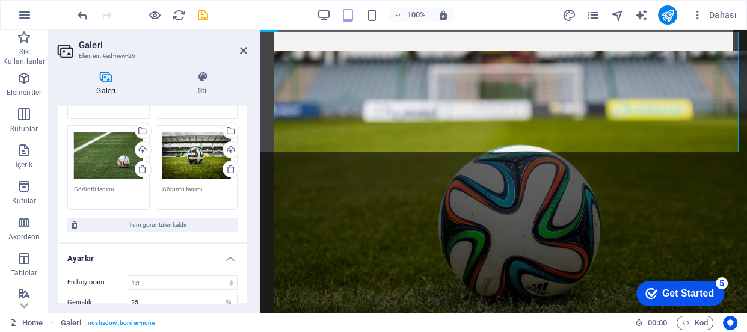
scroll to position [273, 0]
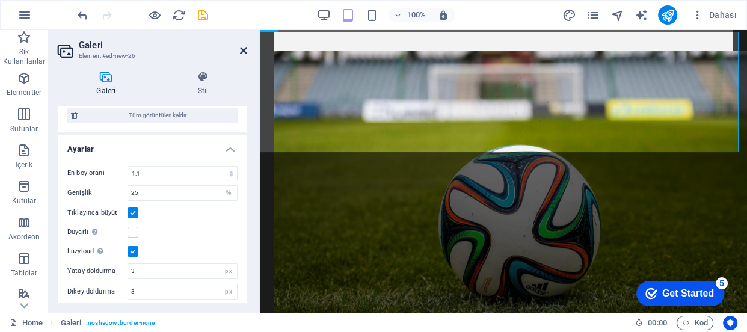
click at [242, 48] on icon at bounding box center [243, 51] width 7 height 10
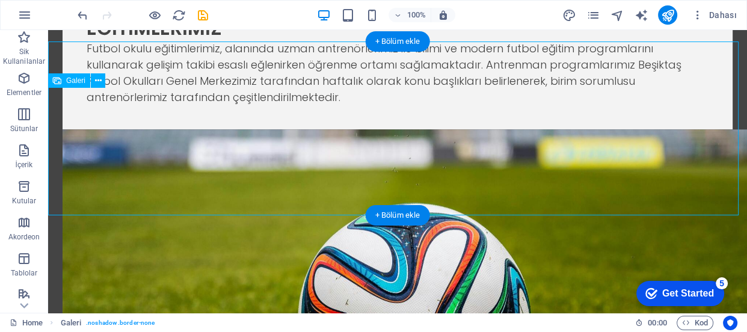
scroll to position [1008, 0]
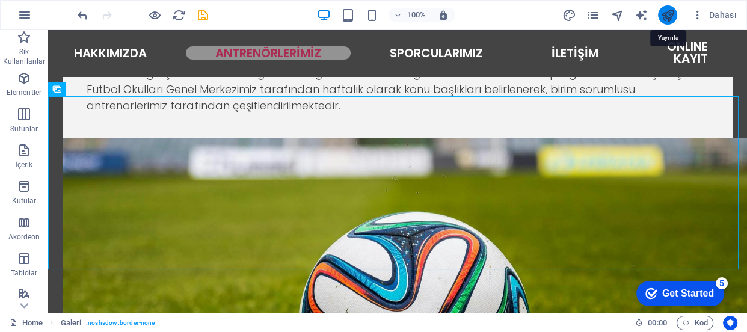
click at [665, 11] on icon "publish" at bounding box center [668, 15] width 14 height 14
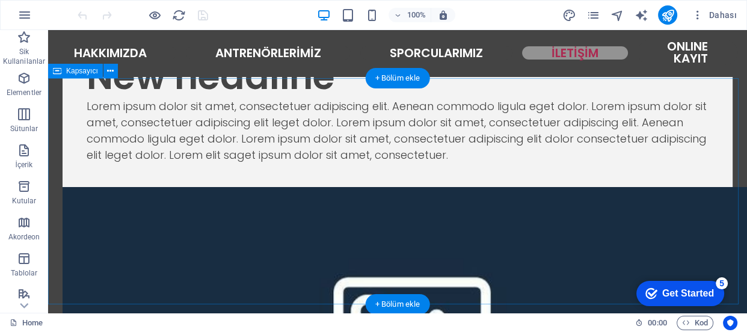
scroll to position [1718, 0]
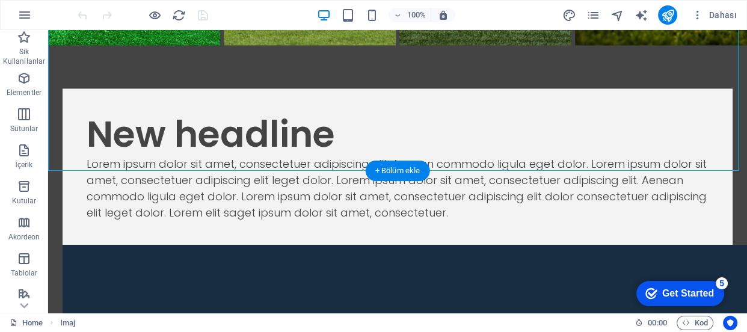
scroll to position [1828, 0]
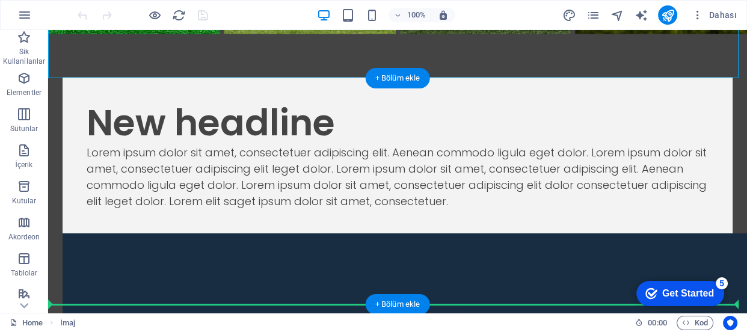
drag, startPoint x: 214, startPoint y: 120, endPoint x: 243, endPoint y: 279, distance: 161.4
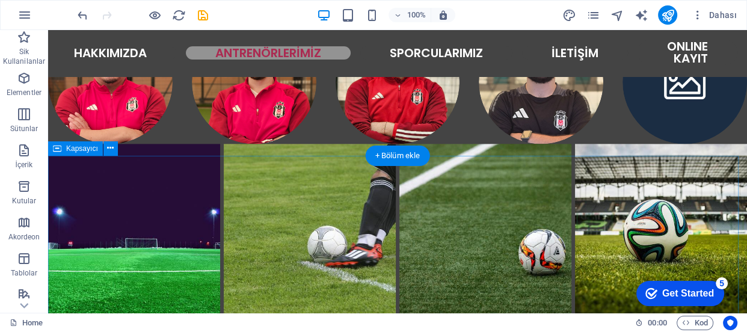
scroll to position [1444, 0]
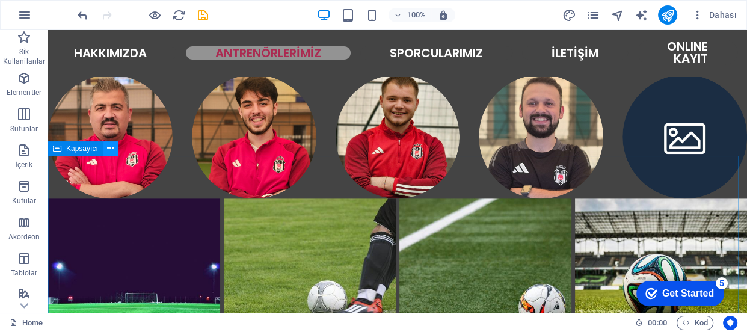
click at [110, 146] on icon at bounding box center [110, 148] width 7 height 13
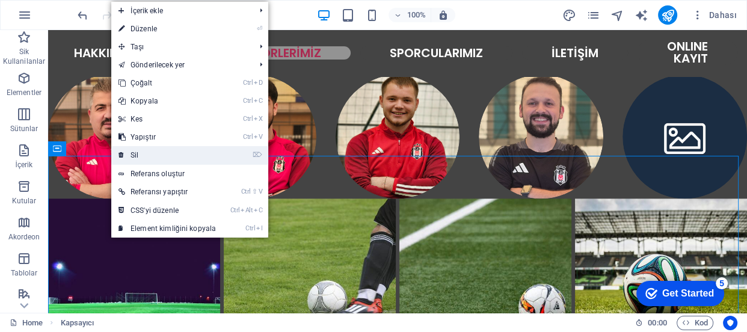
click at [139, 156] on link "⌦ Sil" at bounding box center [167, 155] width 112 height 18
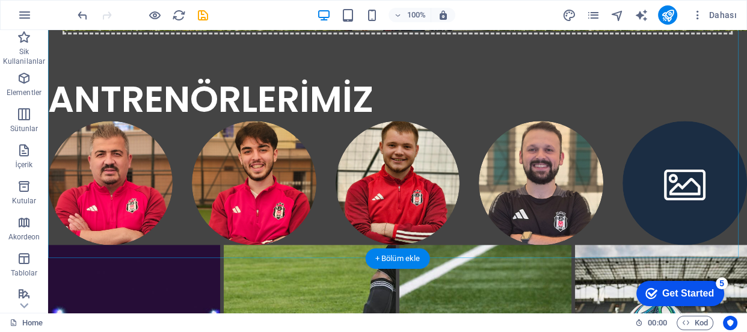
scroll to position [1601, 0]
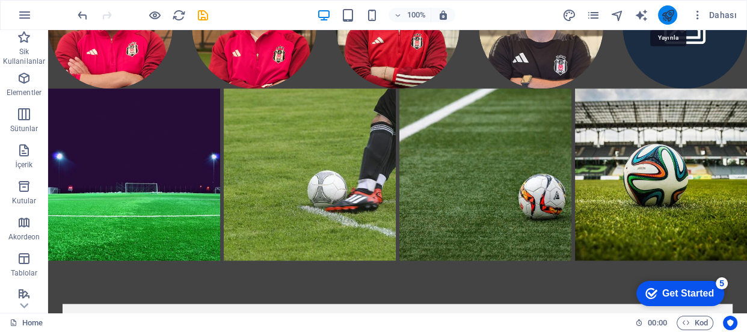
click at [667, 12] on icon "publish" at bounding box center [668, 15] width 14 height 14
